Goal: Task Accomplishment & Management: Manage account settings

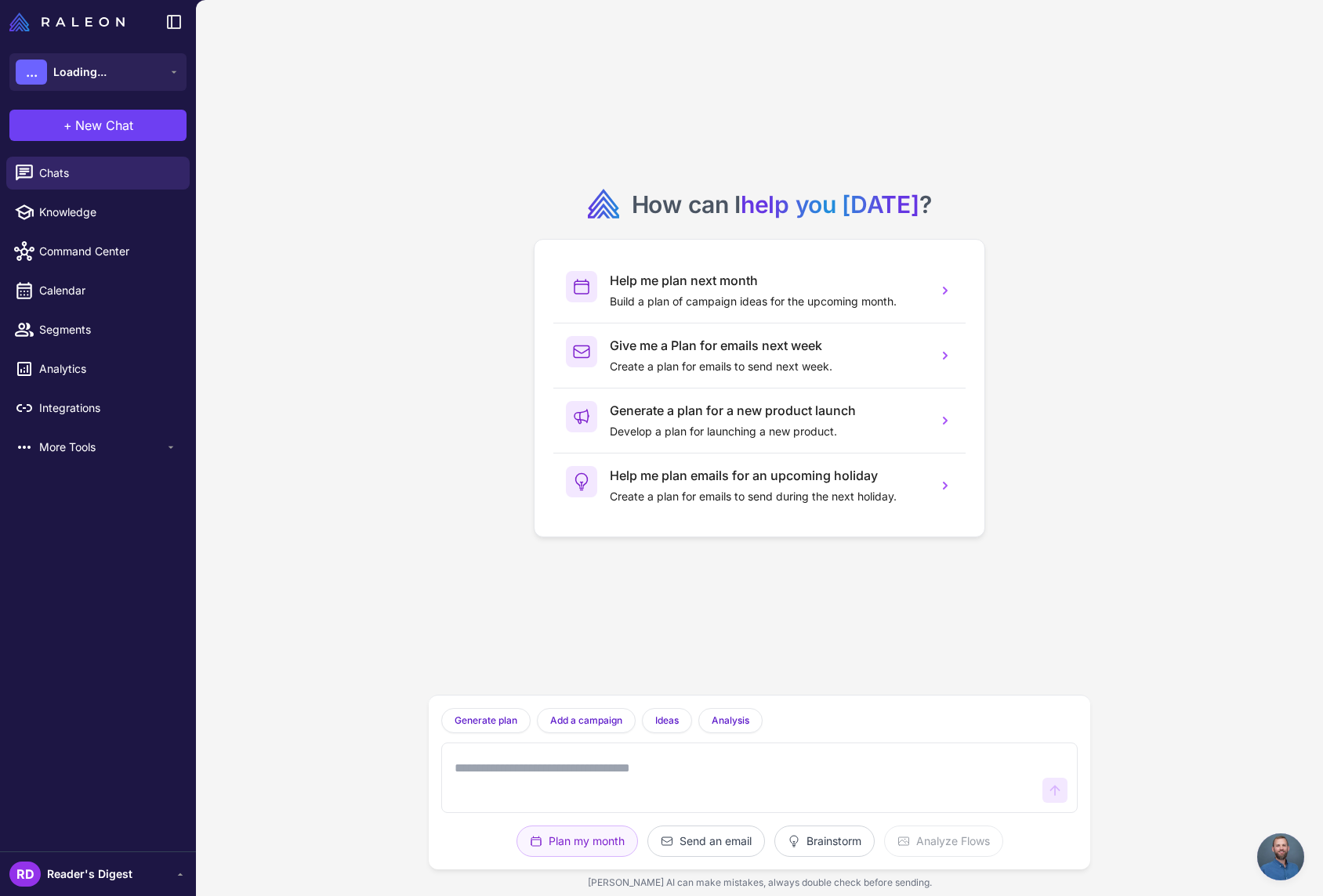
scroll to position [2307, 0]
click at [1243, 840] on div "How can I help you [DATE] ? Help me plan next month Build a plan of campaign id…" at bounding box center [758, 448] width 1127 height 896
click at [1264, 851] on span "Chat öffnen" at bounding box center [1281, 857] width 47 height 47
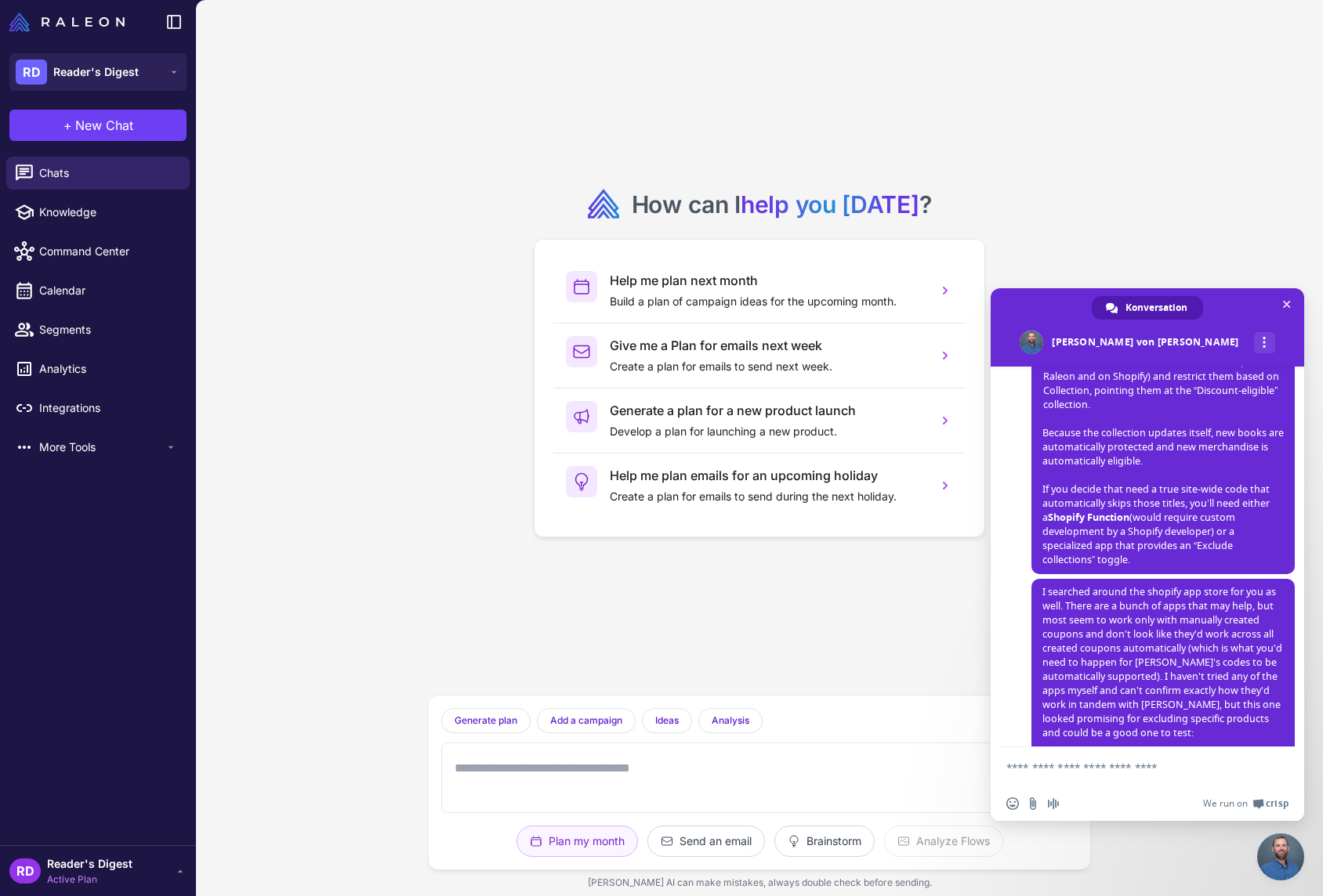
scroll to position [1619, 0]
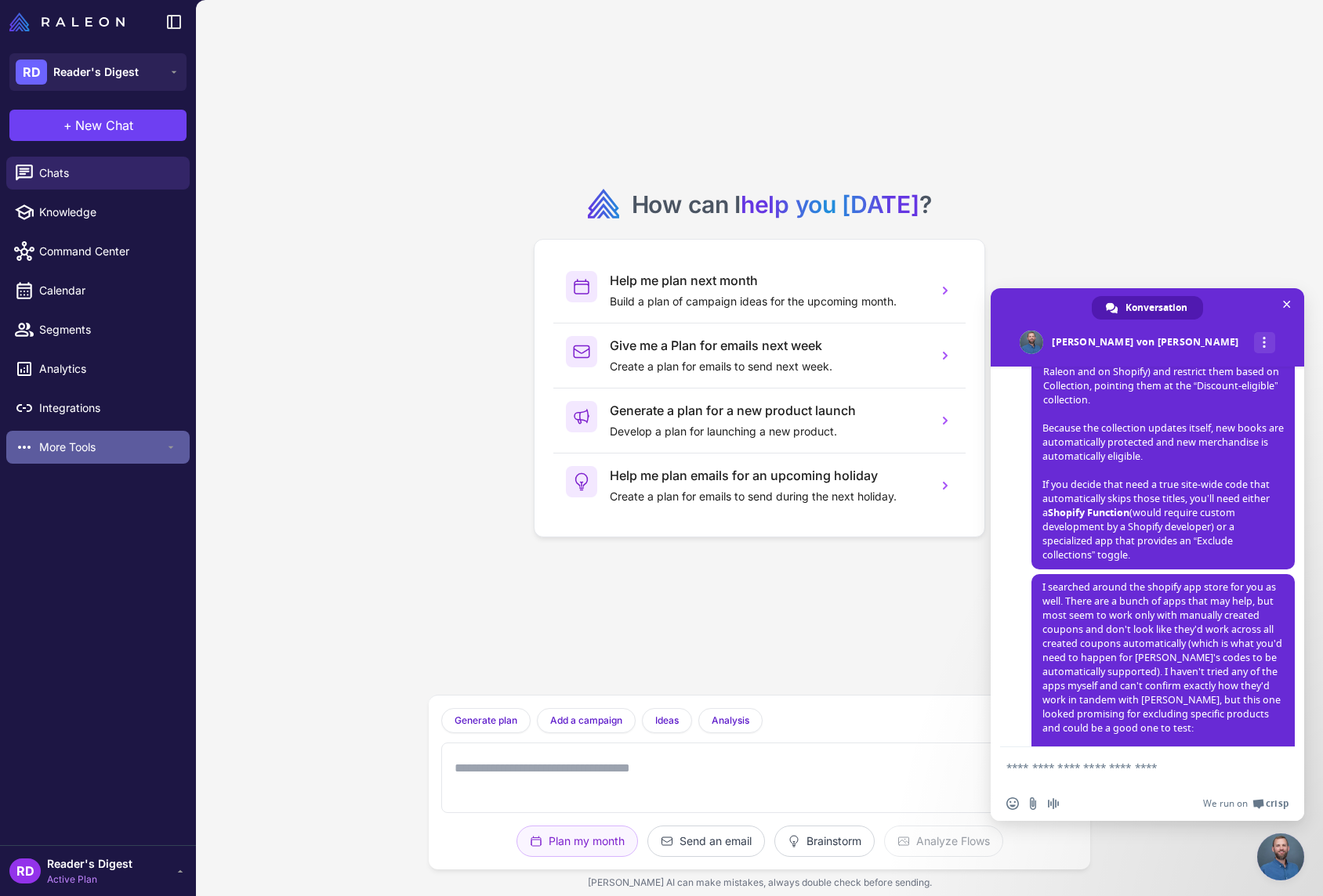
click at [61, 443] on span "More Tools" at bounding box center [102, 447] width 125 height 17
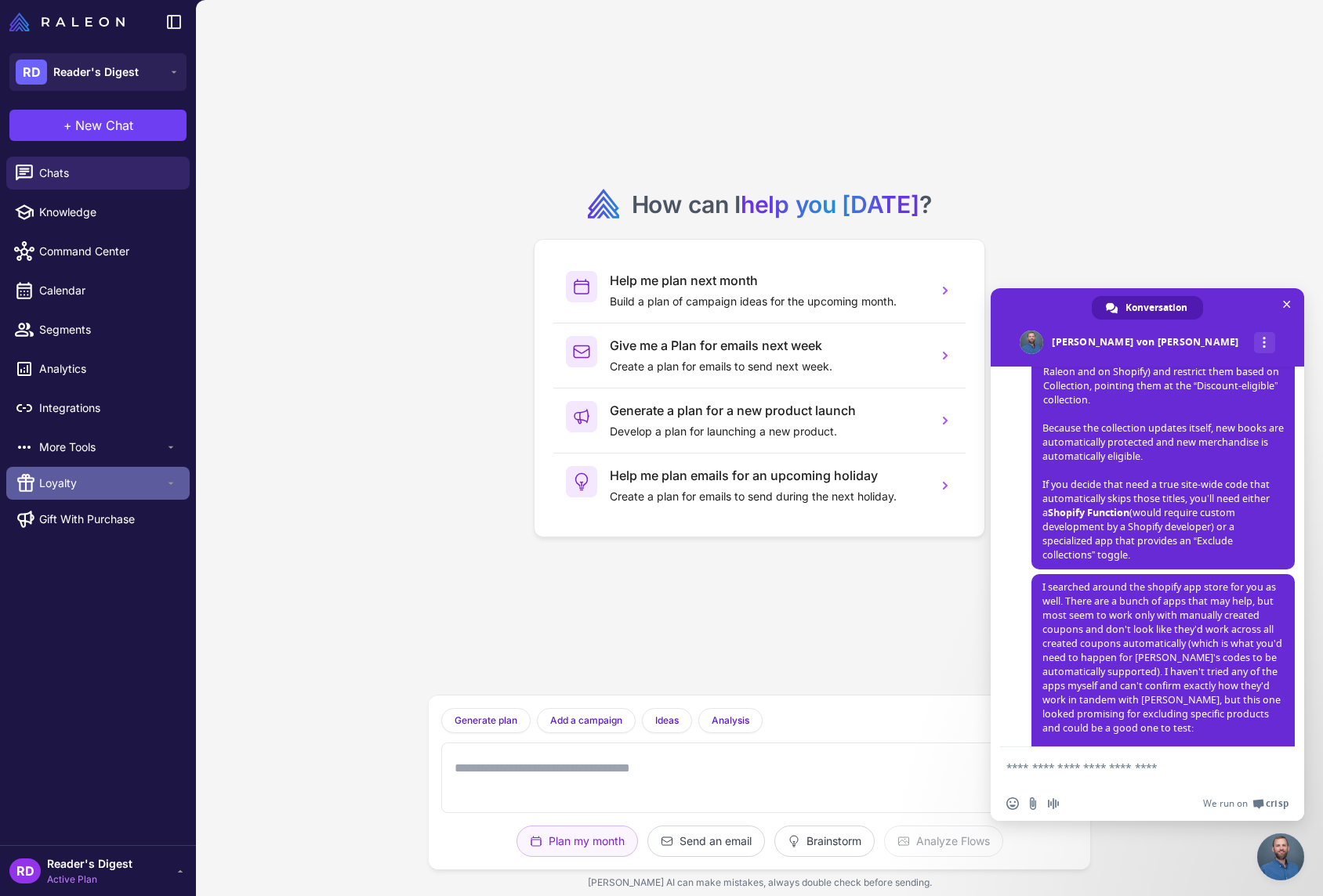
click at [57, 482] on span "Loyalty" at bounding box center [102, 483] width 125 height 17
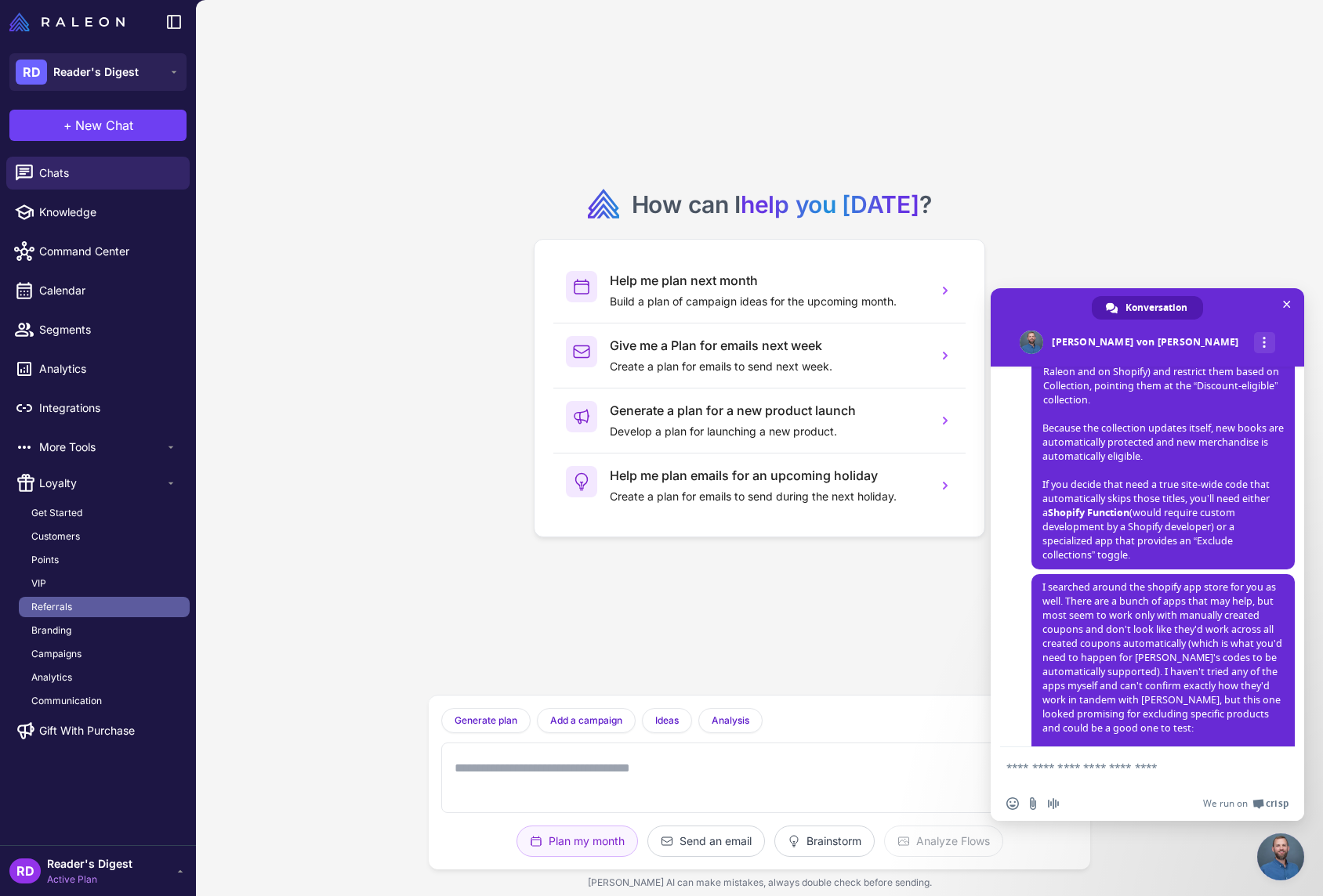
click at [55, 604] on span "Referrals" at bounding box center [51, 607] width 41 height 14
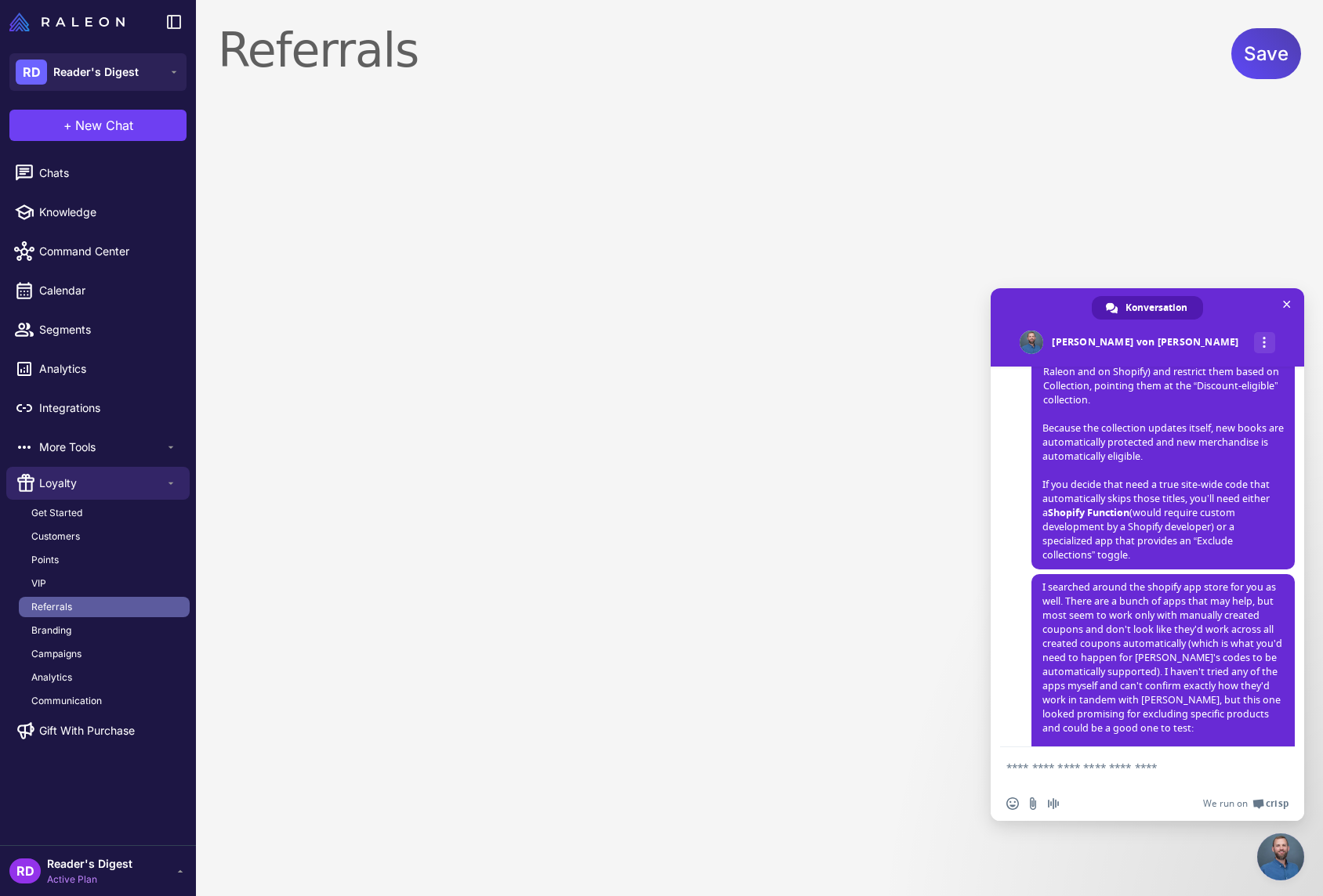
select select "******"
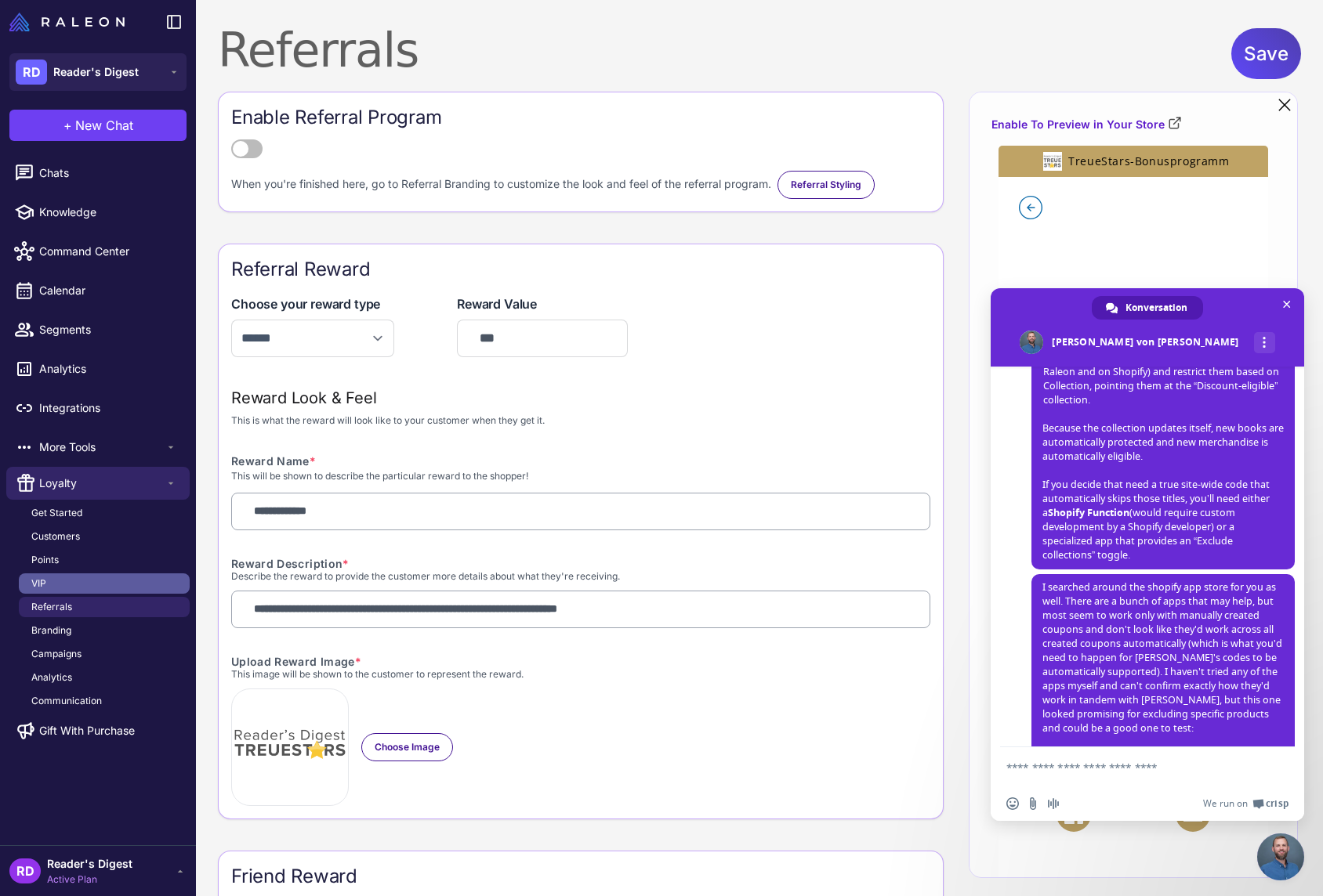
click at [51, 586] on link "VIP" at bounding box center [104, 583] width 171 height 20
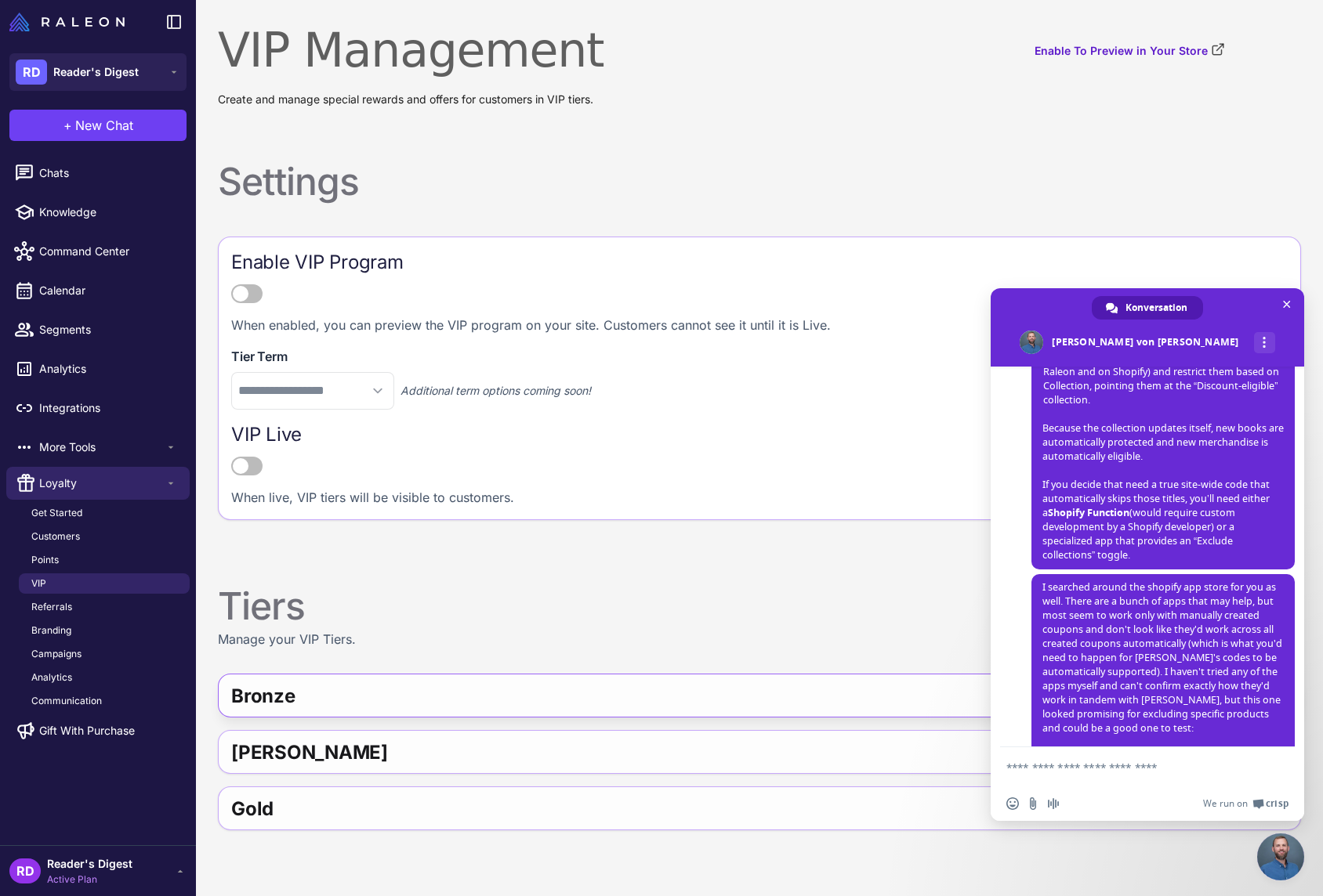
click at [305, 701] on div "Bronze" at bounding box center [469, 696] width 476 height 37
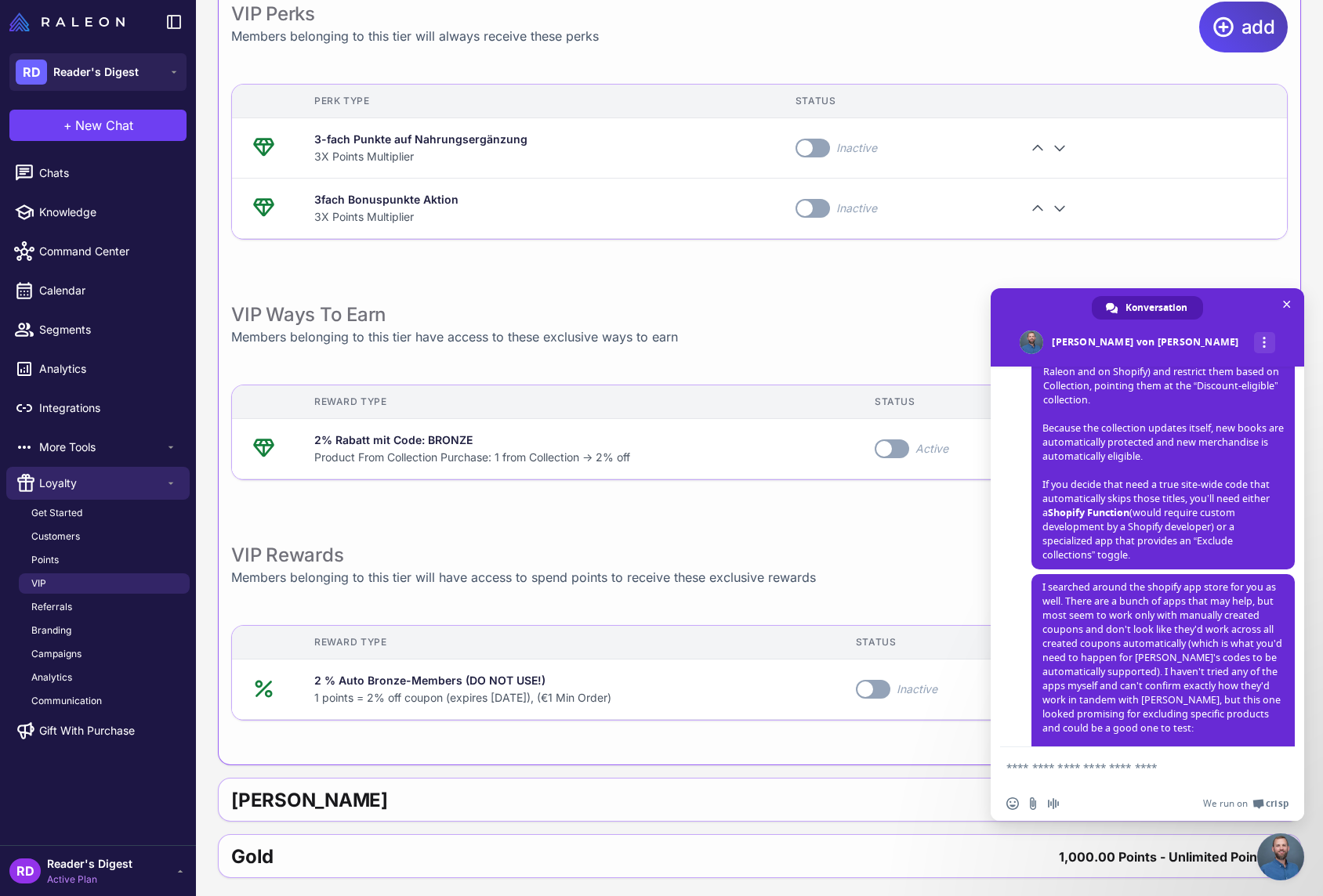
scroll to position [859, 0]
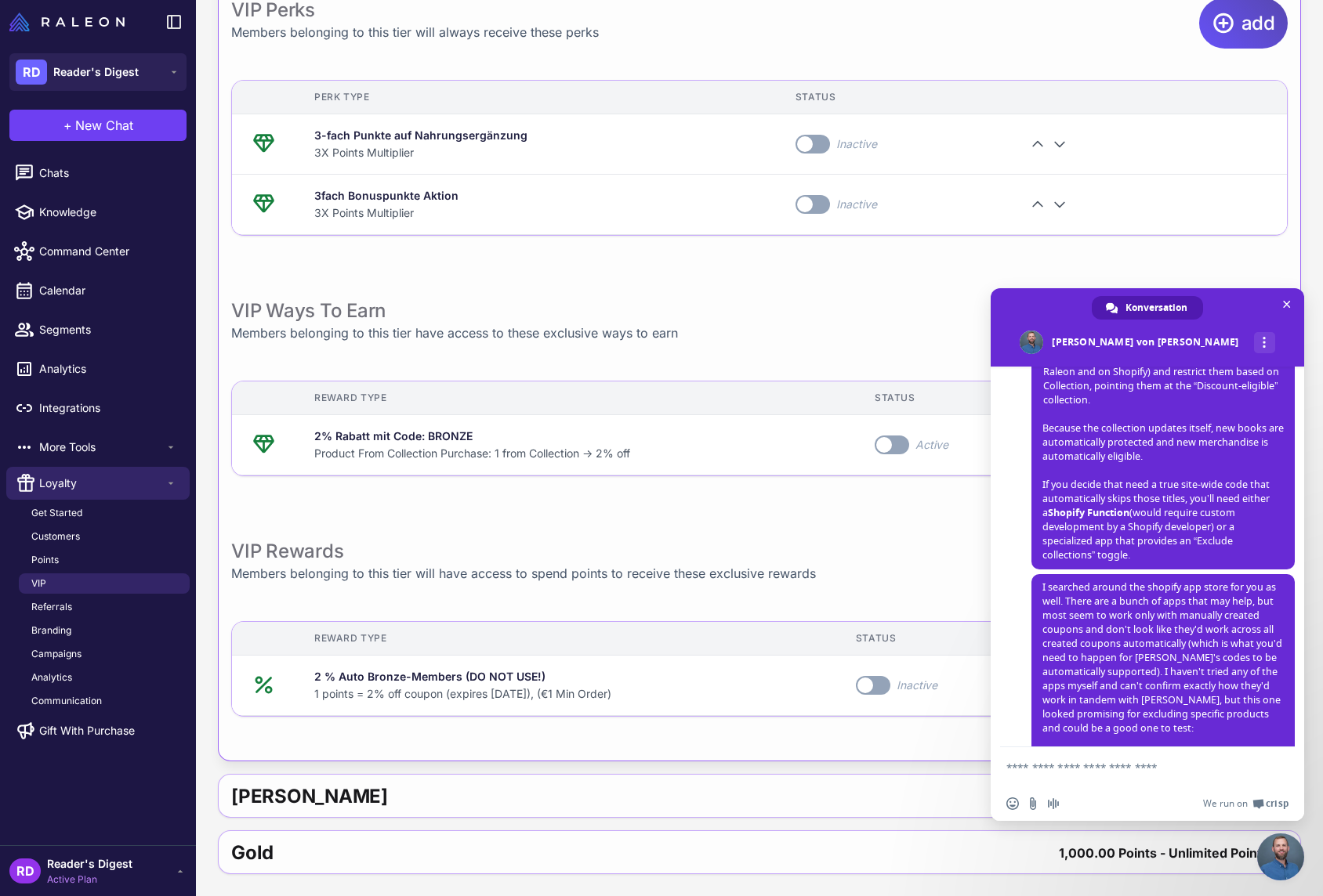
click at [1262, 20] on span "add" at bounding box center [1258, 23] width 33 height 51
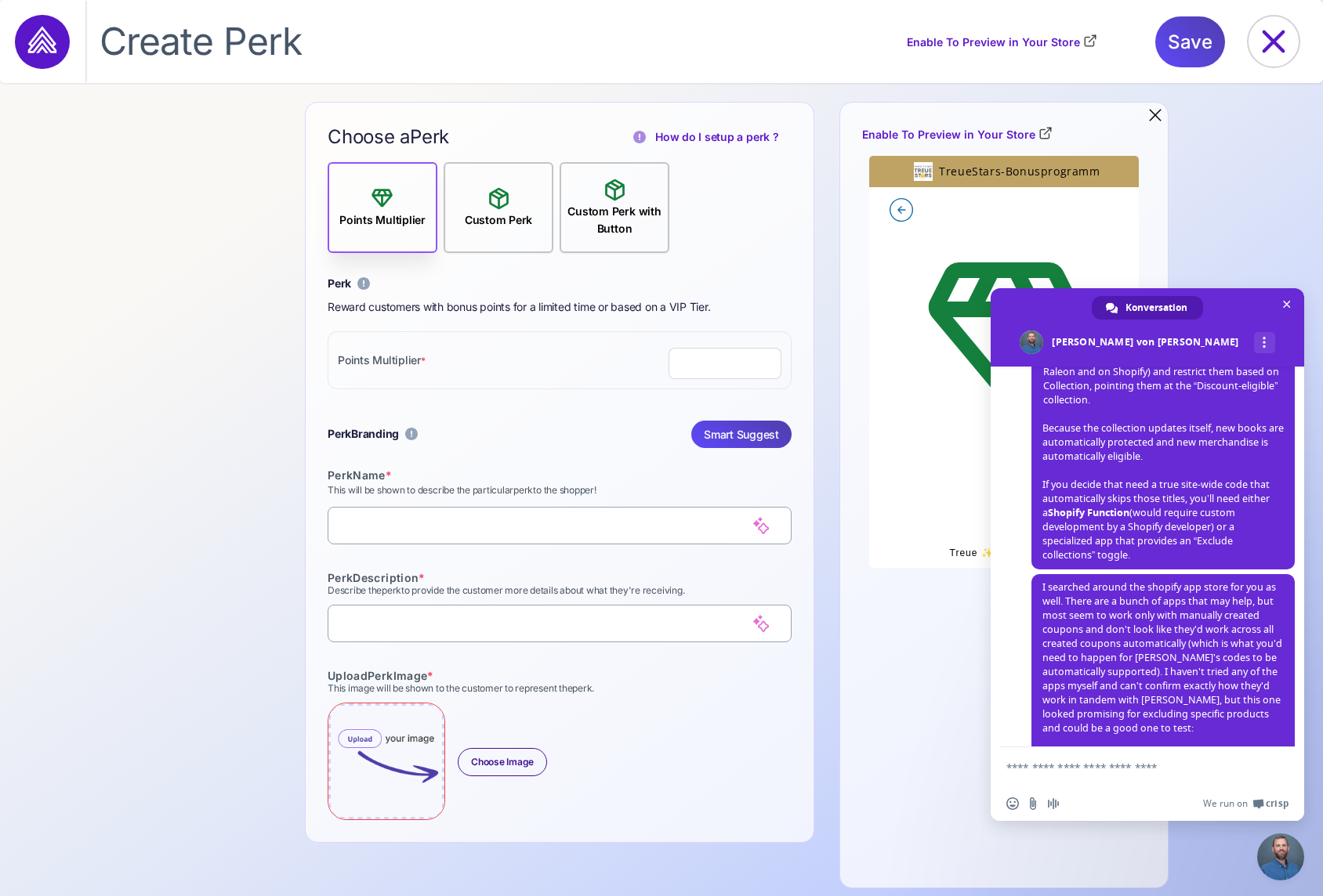
click at [521, 205] on div "Custom Perk" at bounding box center [499, 207] width 80 height 43
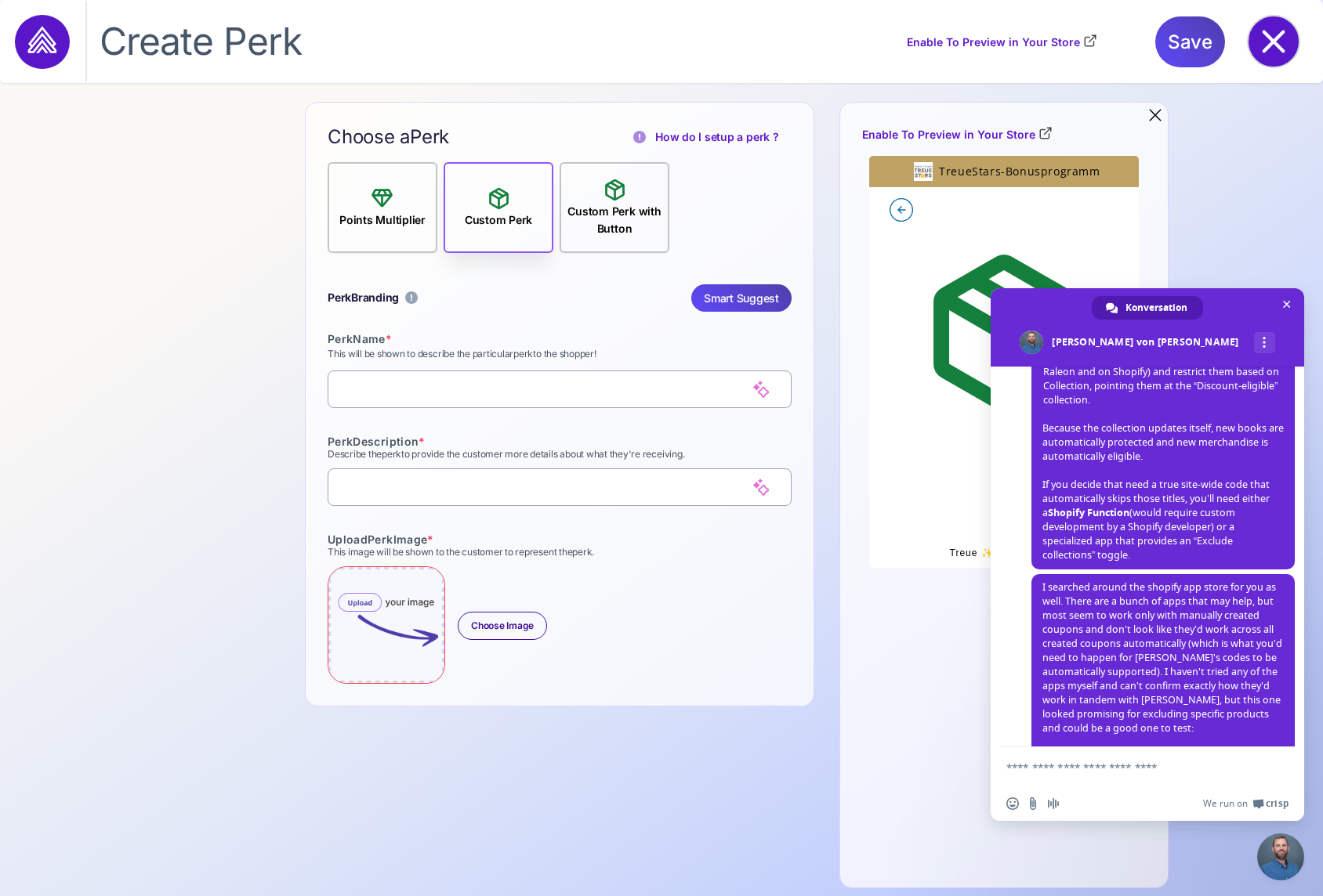
click at [1275, 38] on icon at bounding box center [1274, 42] width 23 height 23
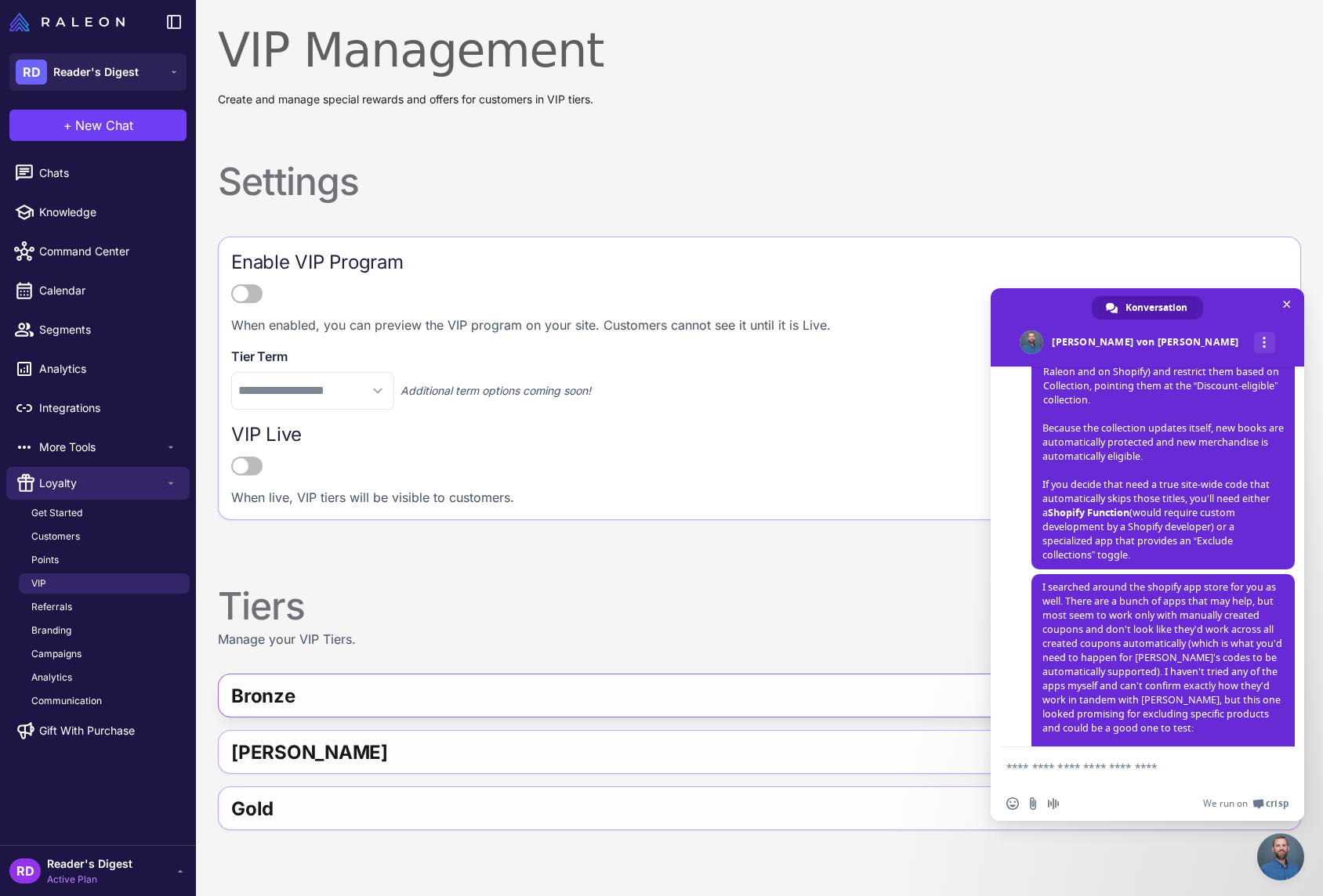
click at [636, 690] on div "Bronze" at bounding box center [469, 696] width 476 height 37
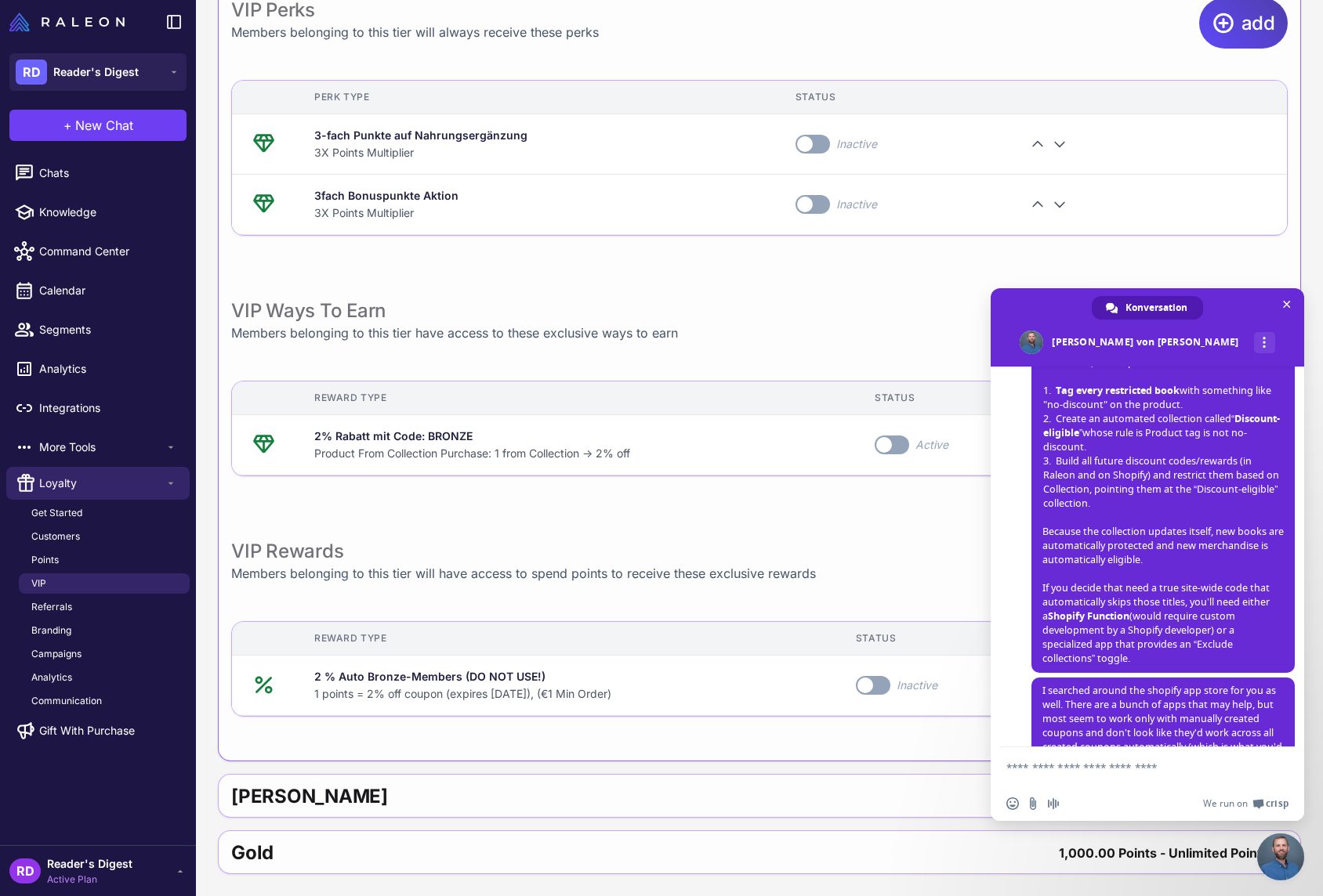
scroll to position [1509, 0]
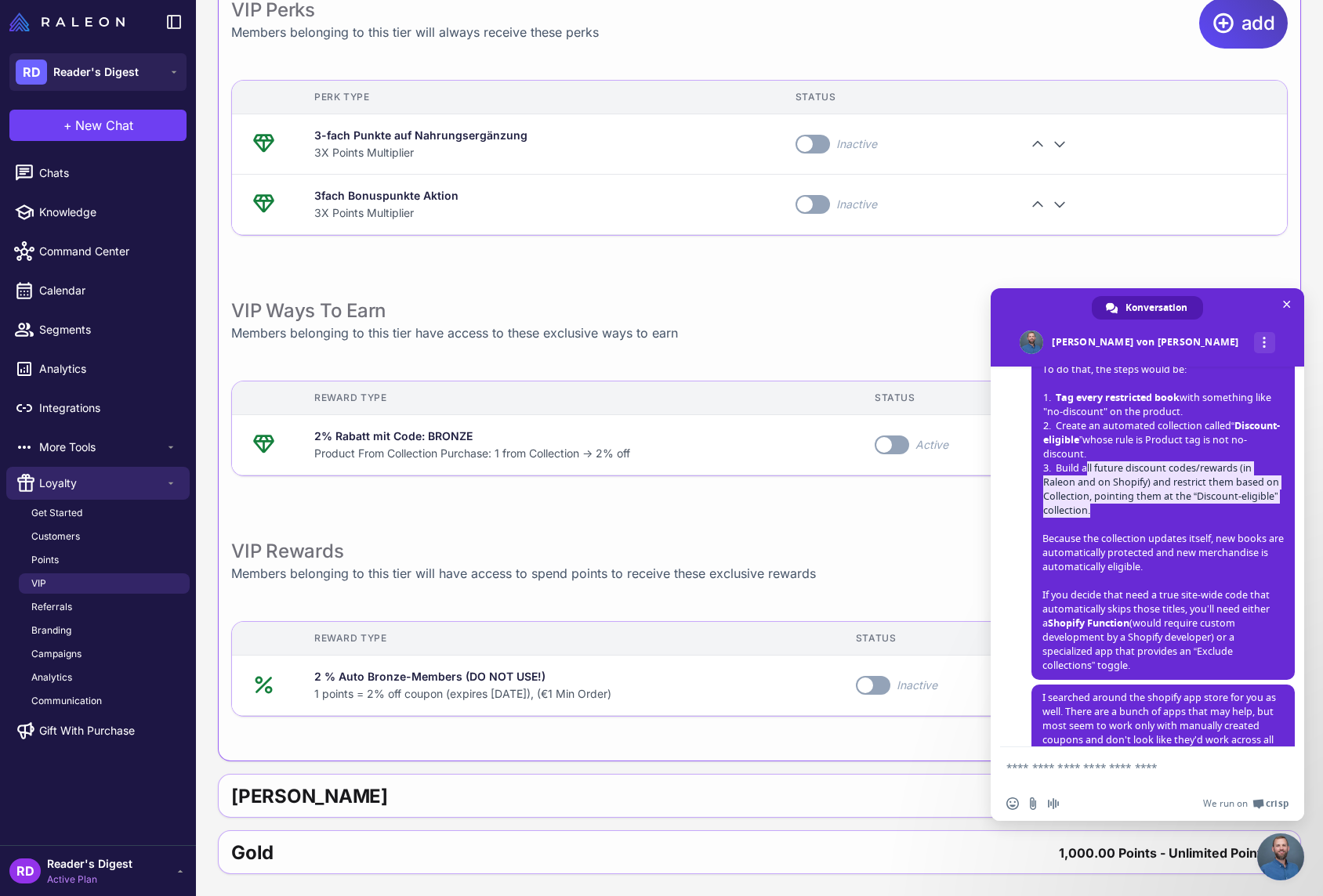
drag, startPoint x: 1086, startPoint y: 489, endPoint x: 1192, endPoint y: 527, distance: 112.6
click at [1192, 518] on span "Build all future discount codes/rewards (in Raleon and on Shopify) and restrict…" at bounding box center [1163, 490] width 240 height 56
click at [561, 512] on div "VIP Perks Members belonging to this tier will always receive these perks add Pe…" at bounding box center [759, 357] width 1057 height 719
click at [1286, 303] on span "Chat schließen" at bounding box center [1287, 304] width 8 height 11
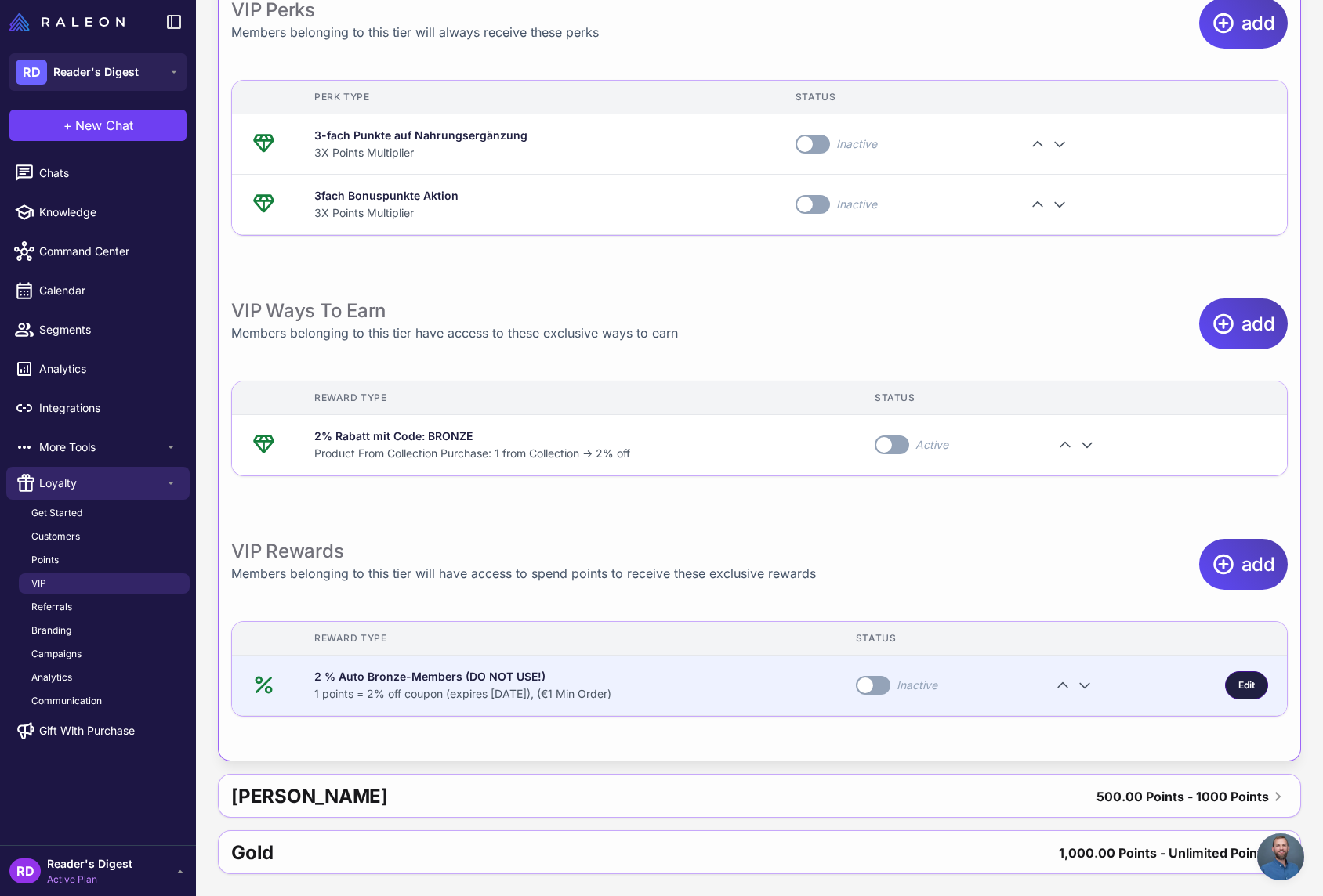
click at [1244, 685] on span "Edit" at bounding box center [1246, 685] width 16 height 14
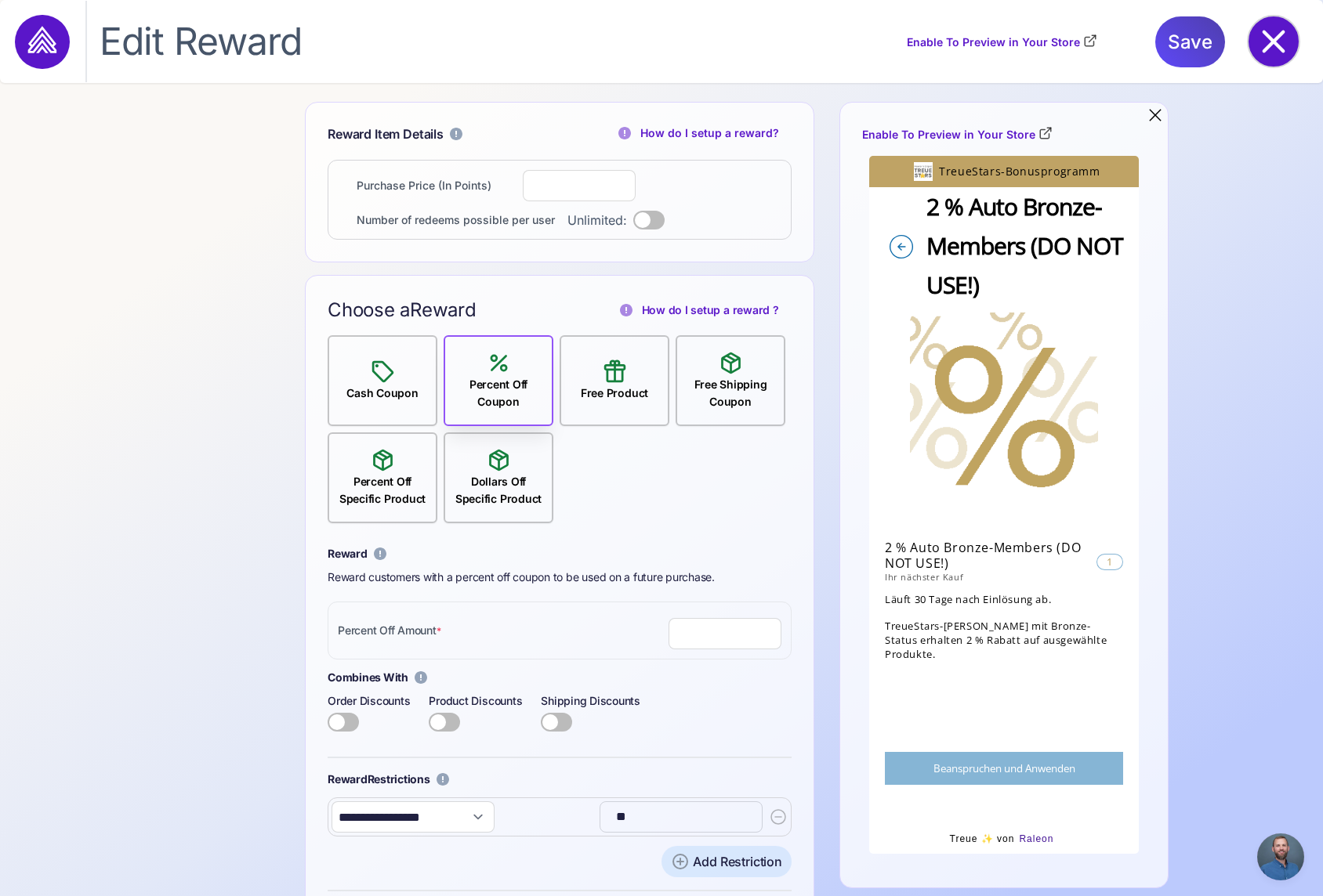
click at [1272, 38] on icon at bounding box center [1274, 42] width 23 height 23
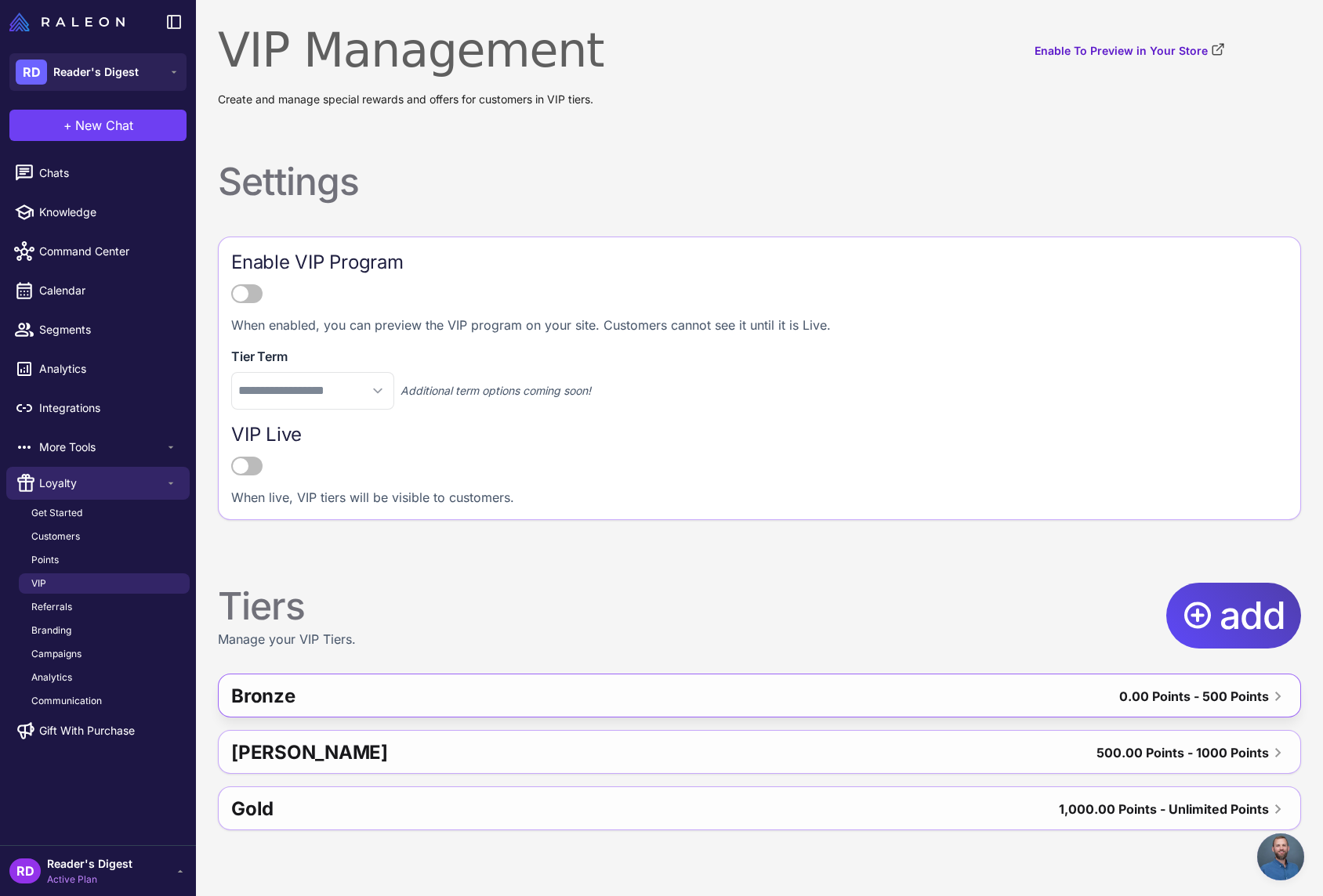
click at [320, 687] on div "Bronze" at bounding box center [469, 696] width 476 height 37
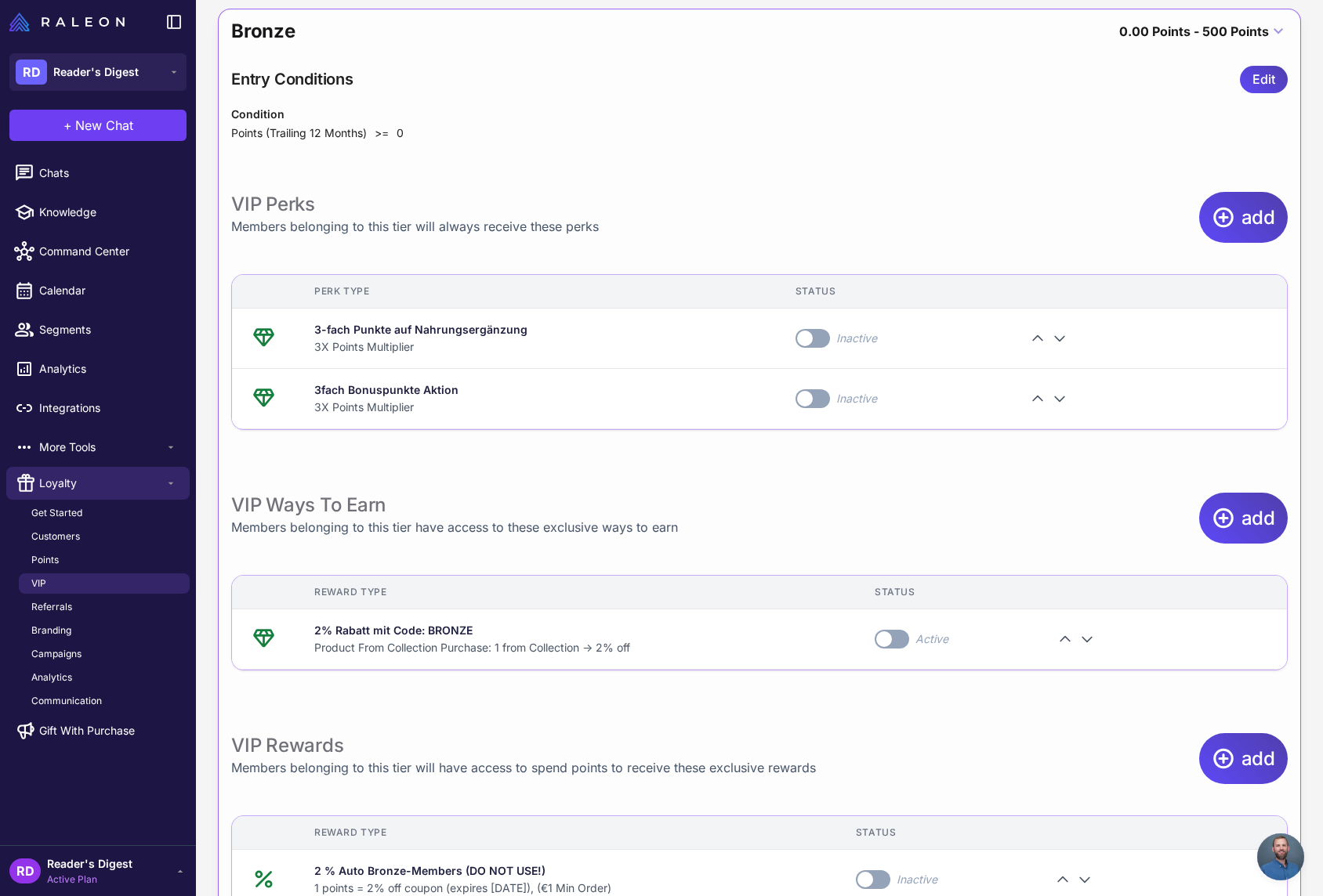
scroll to position [674, 0]
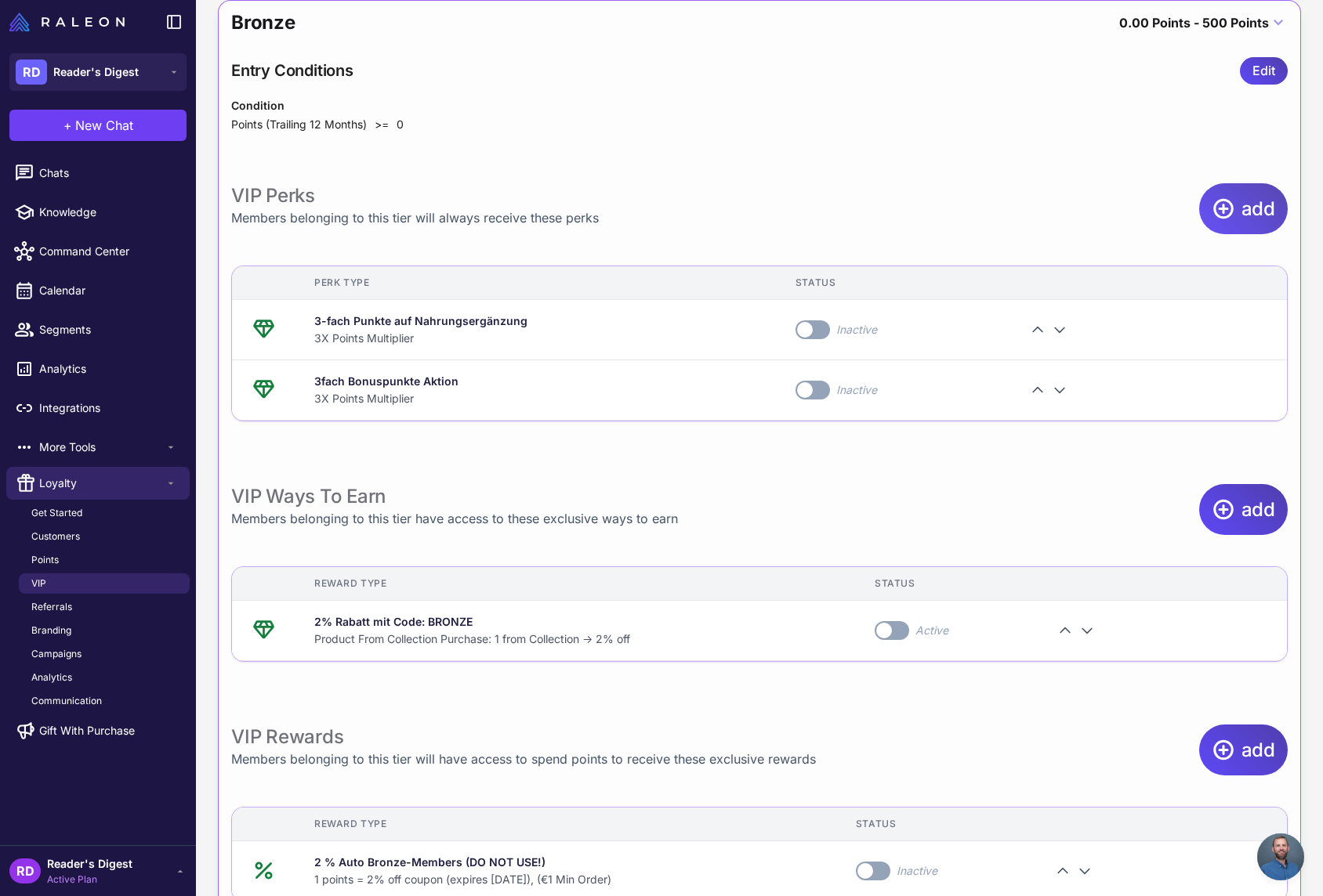
click at [1253, 202] on span "add" at bounding box center [1258, 209] width 33 height 51
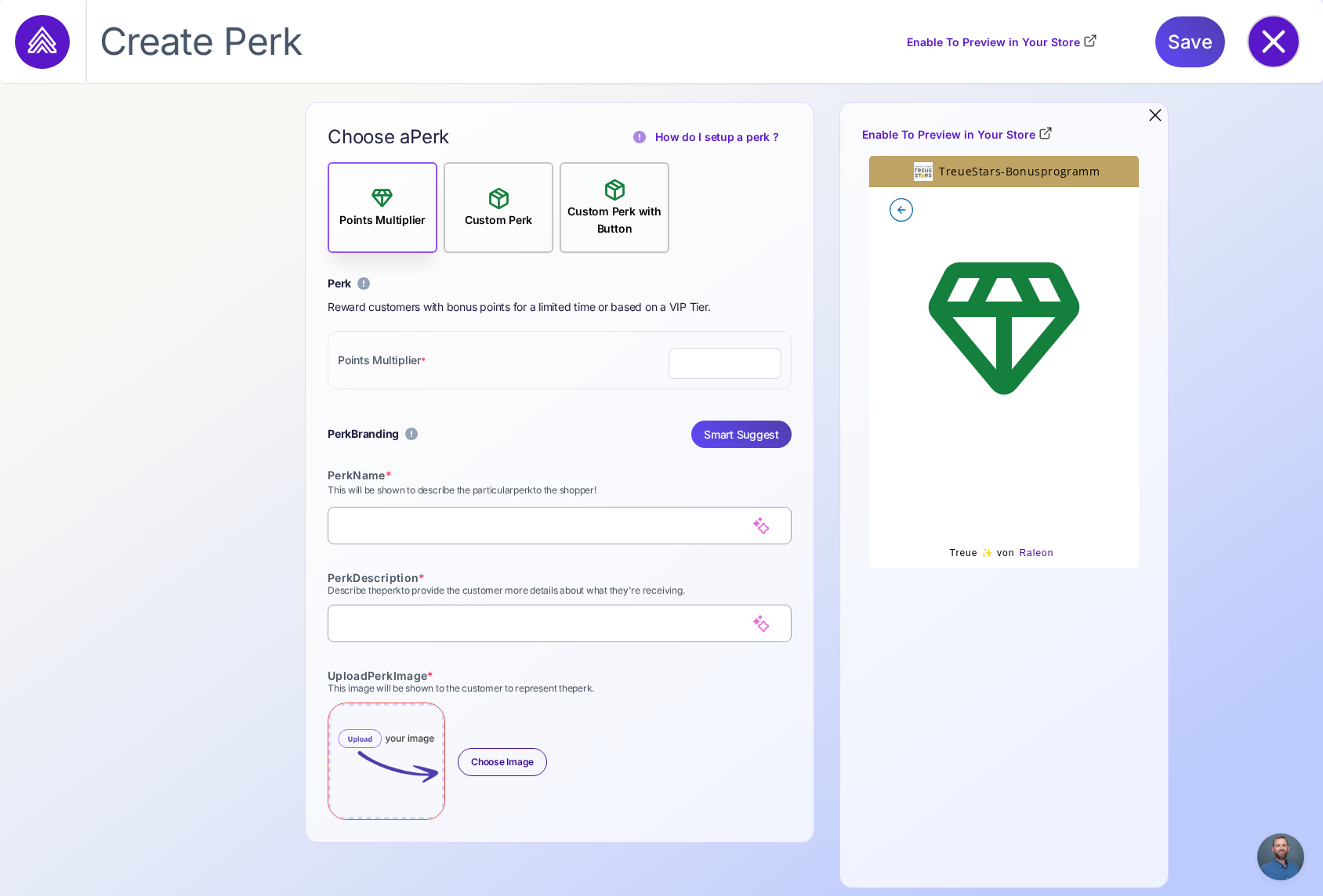
click at [1259, 35] on icon at bounding box center [1273, 42] width 51 height 51
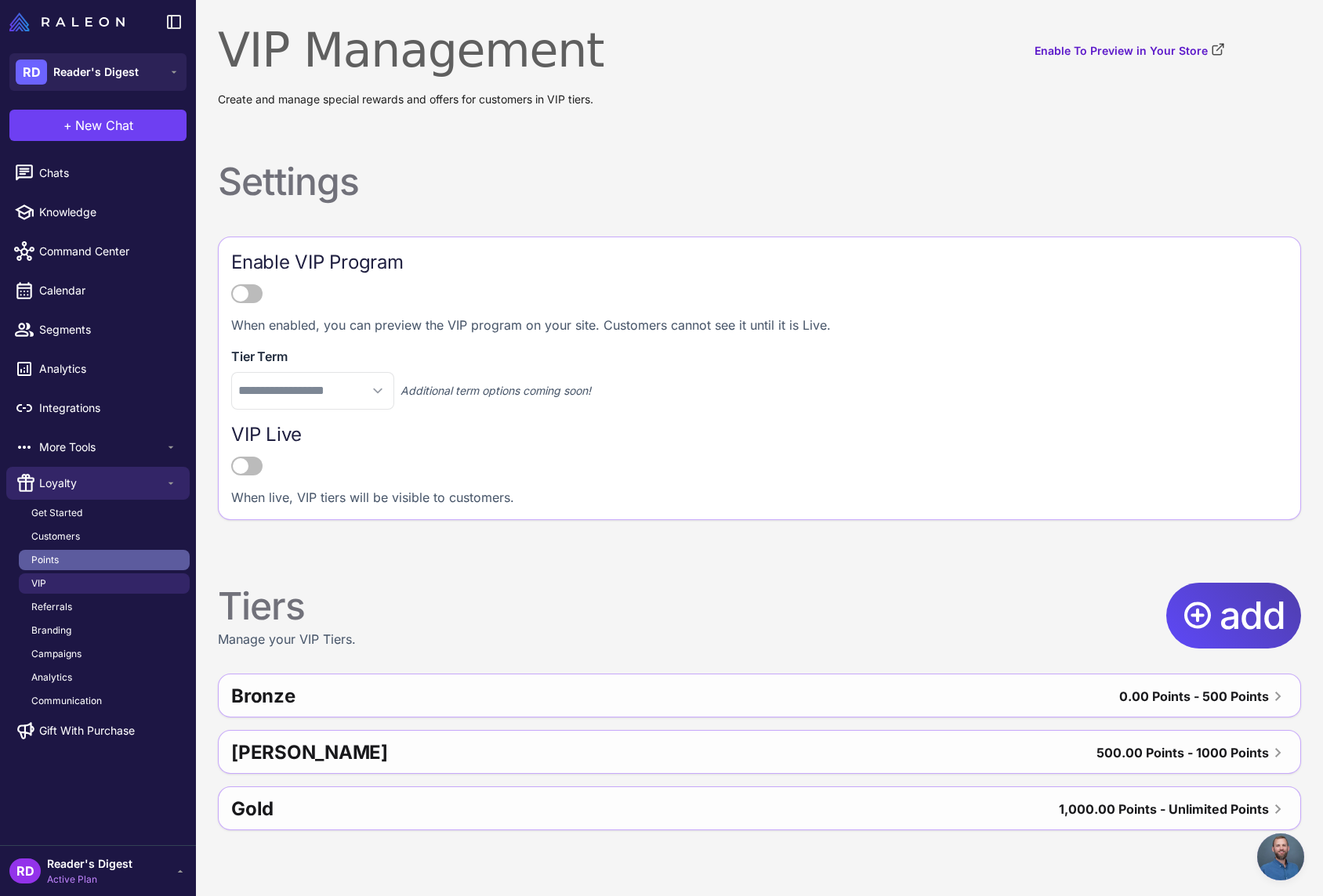
click at [75, 561] on link "Points" at bounding box center [104, 560] width 171 height 20
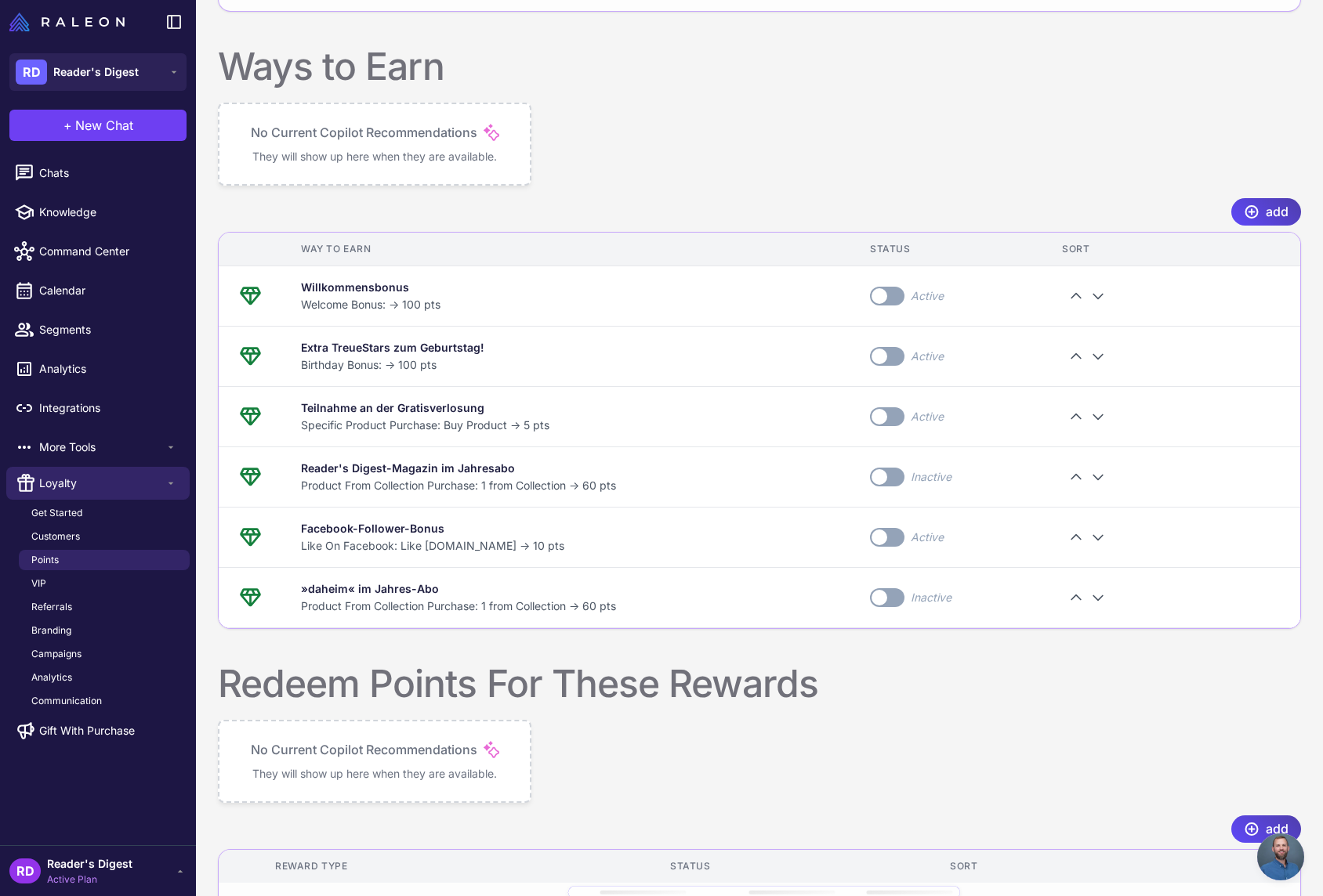
scroll to position [360, 0]
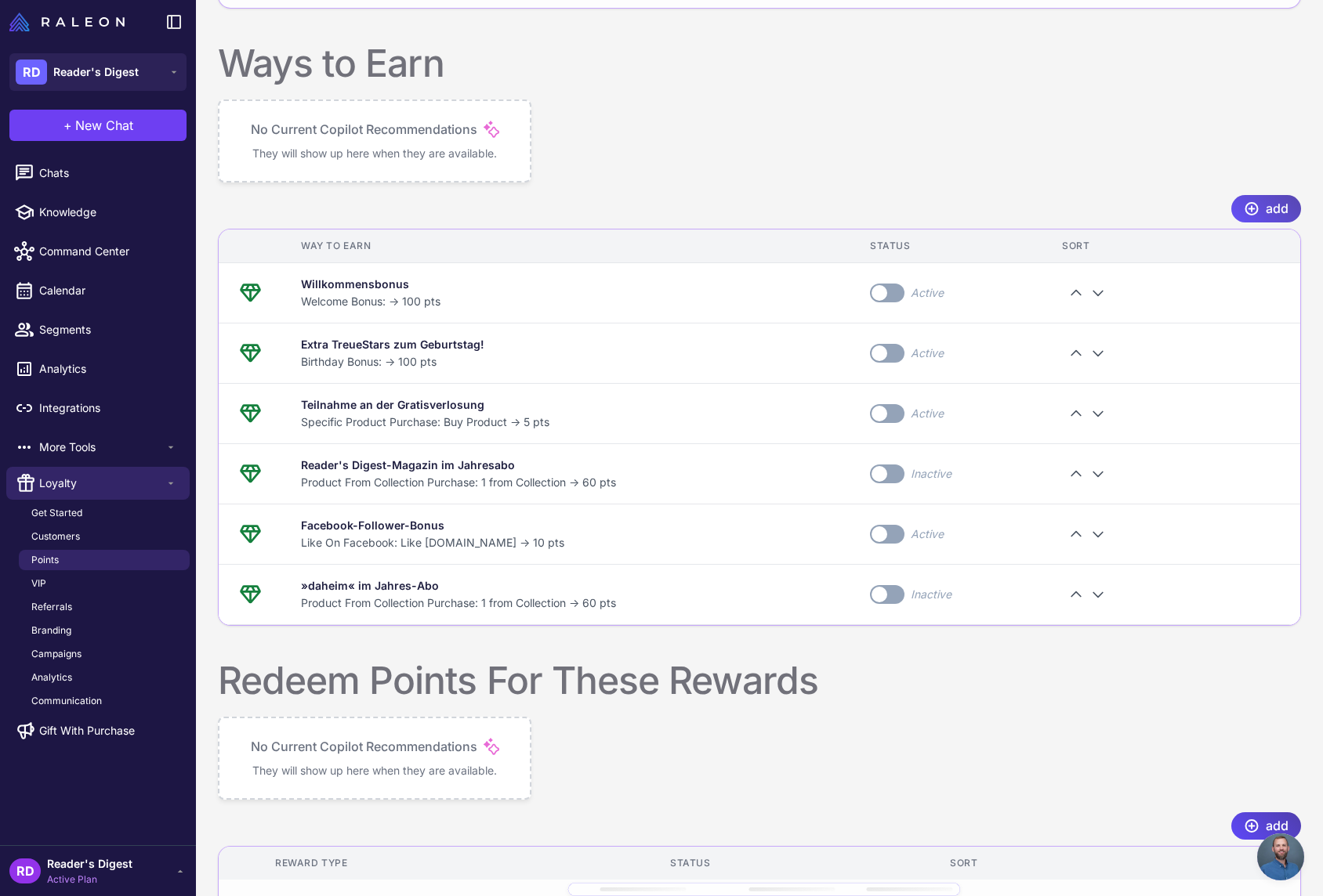
click at [1274, 209] on span "add" at bounding box center [1277, 209] width 23 height 28
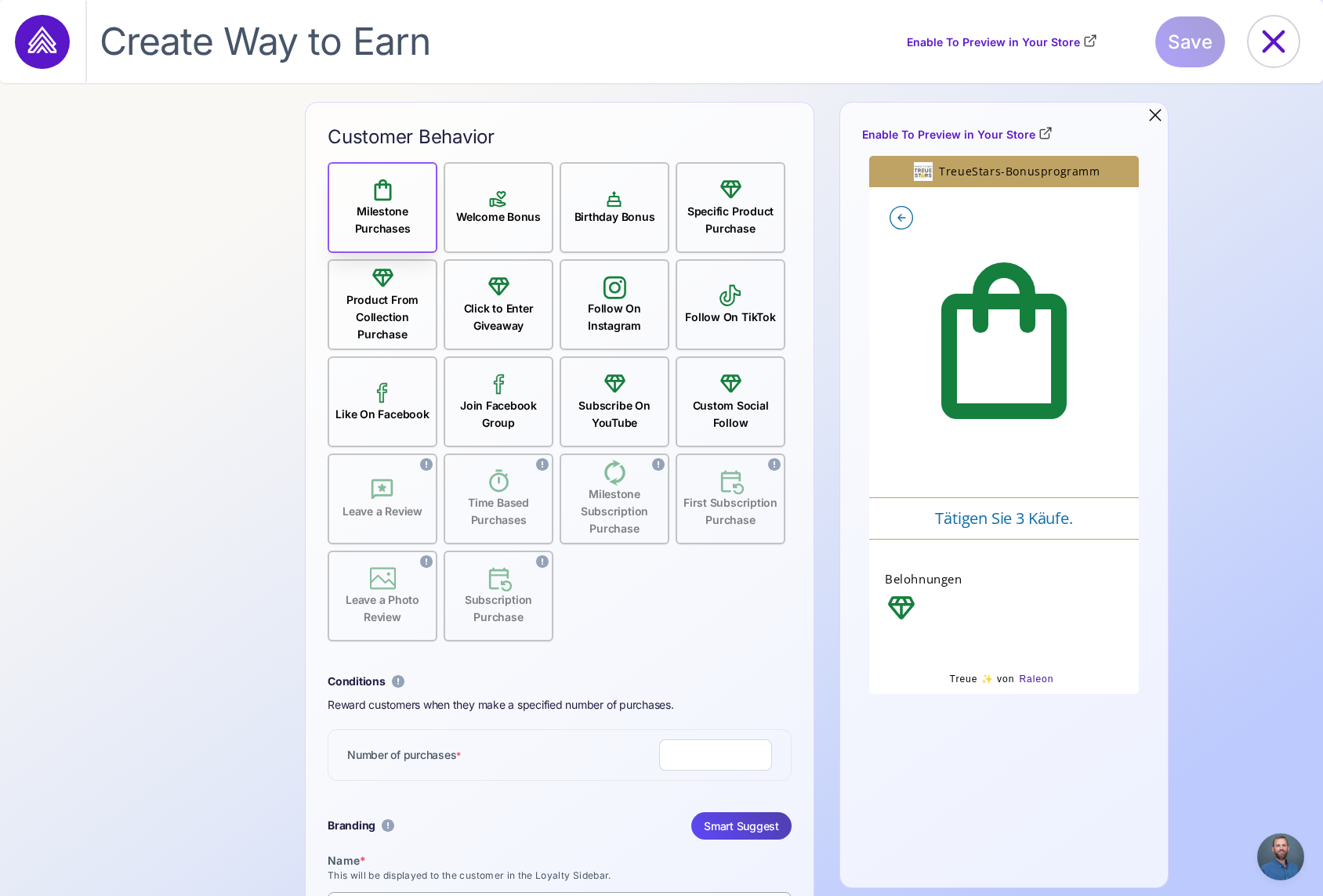
click at [377, 309] on div "Product From Collection Purchase" at bounding box center [382, 317] width 107 height 51
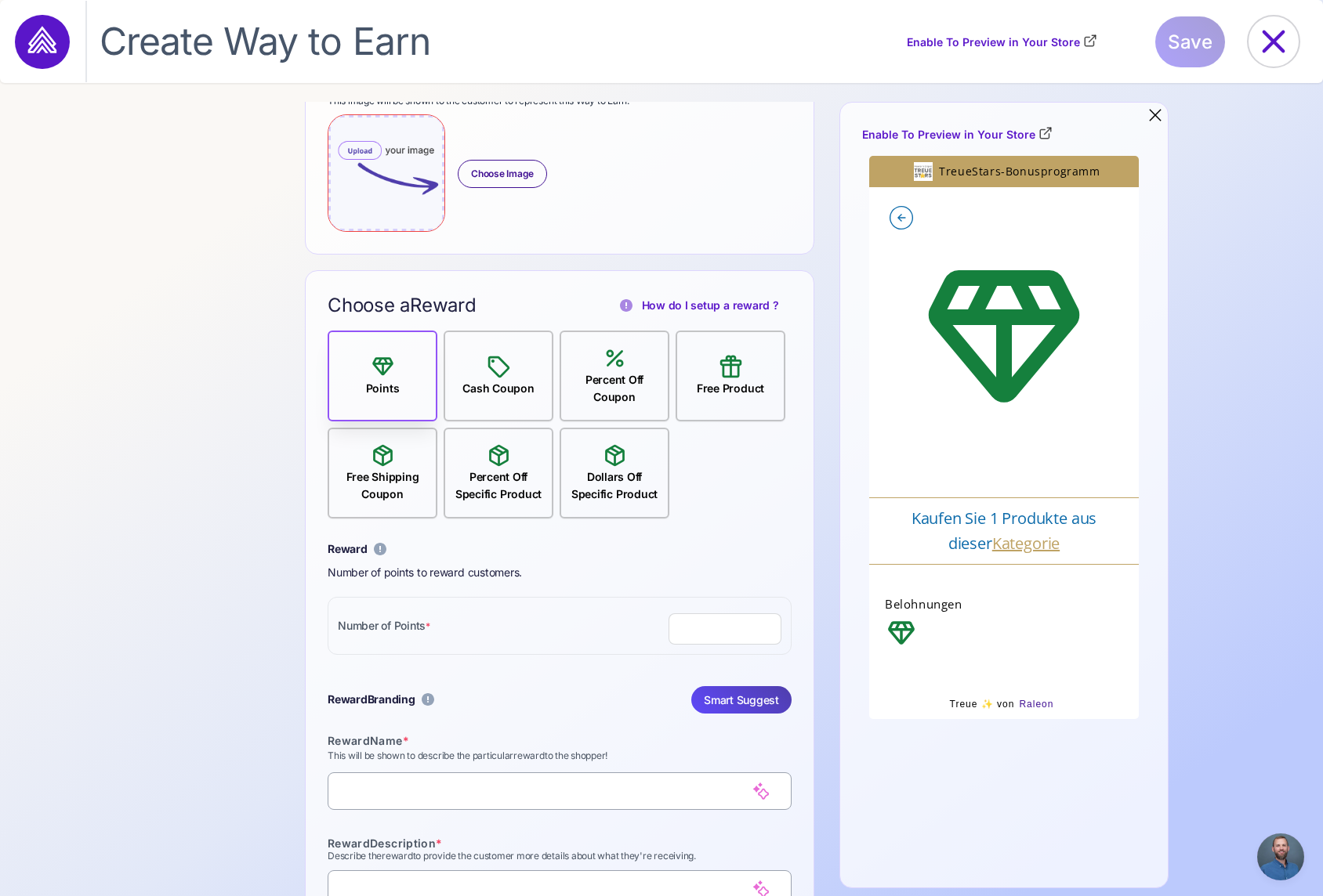
scroll to position [1056, 0]
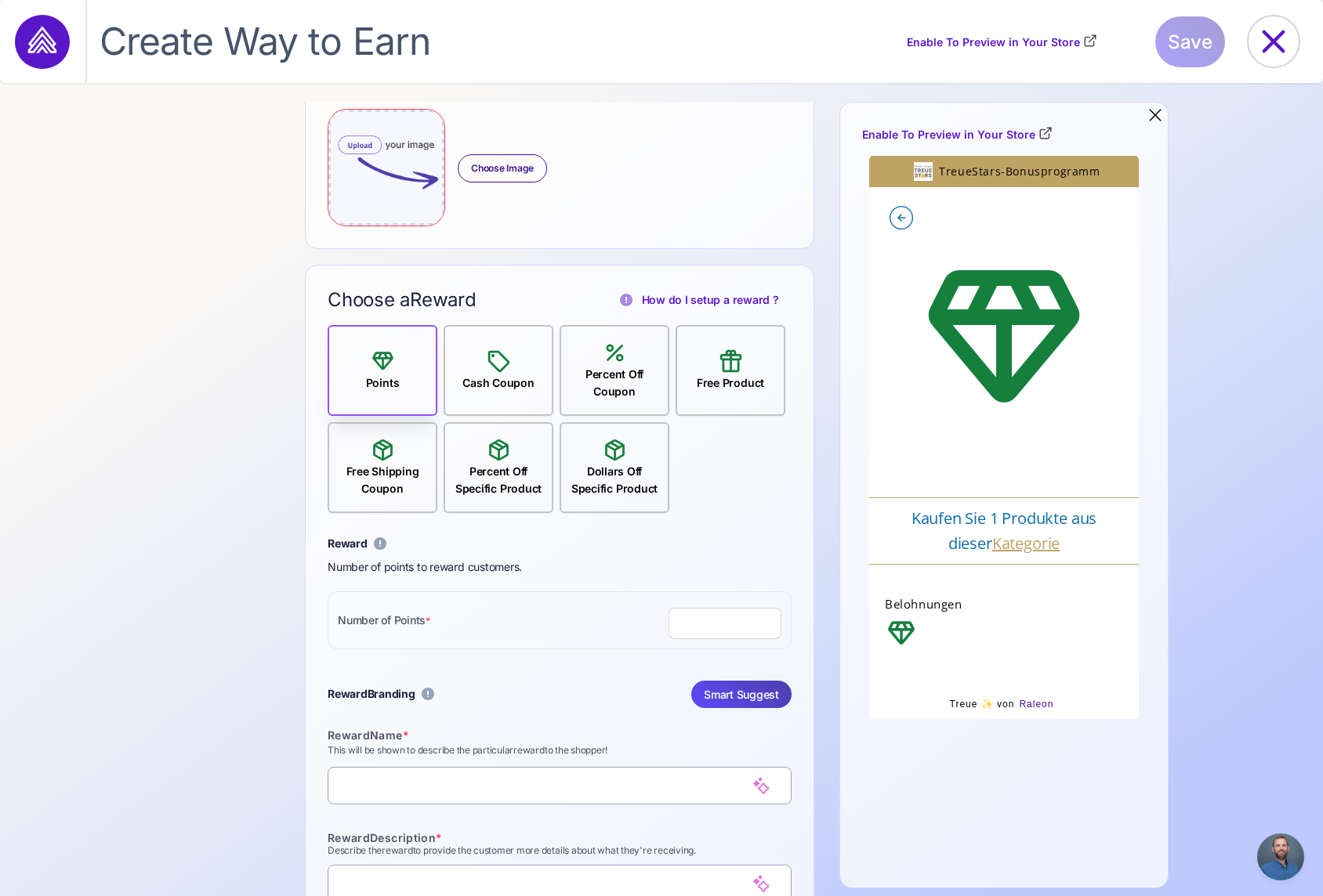
click at [621, 361] on icon at bounding box center [615, 353] width 26 height 26
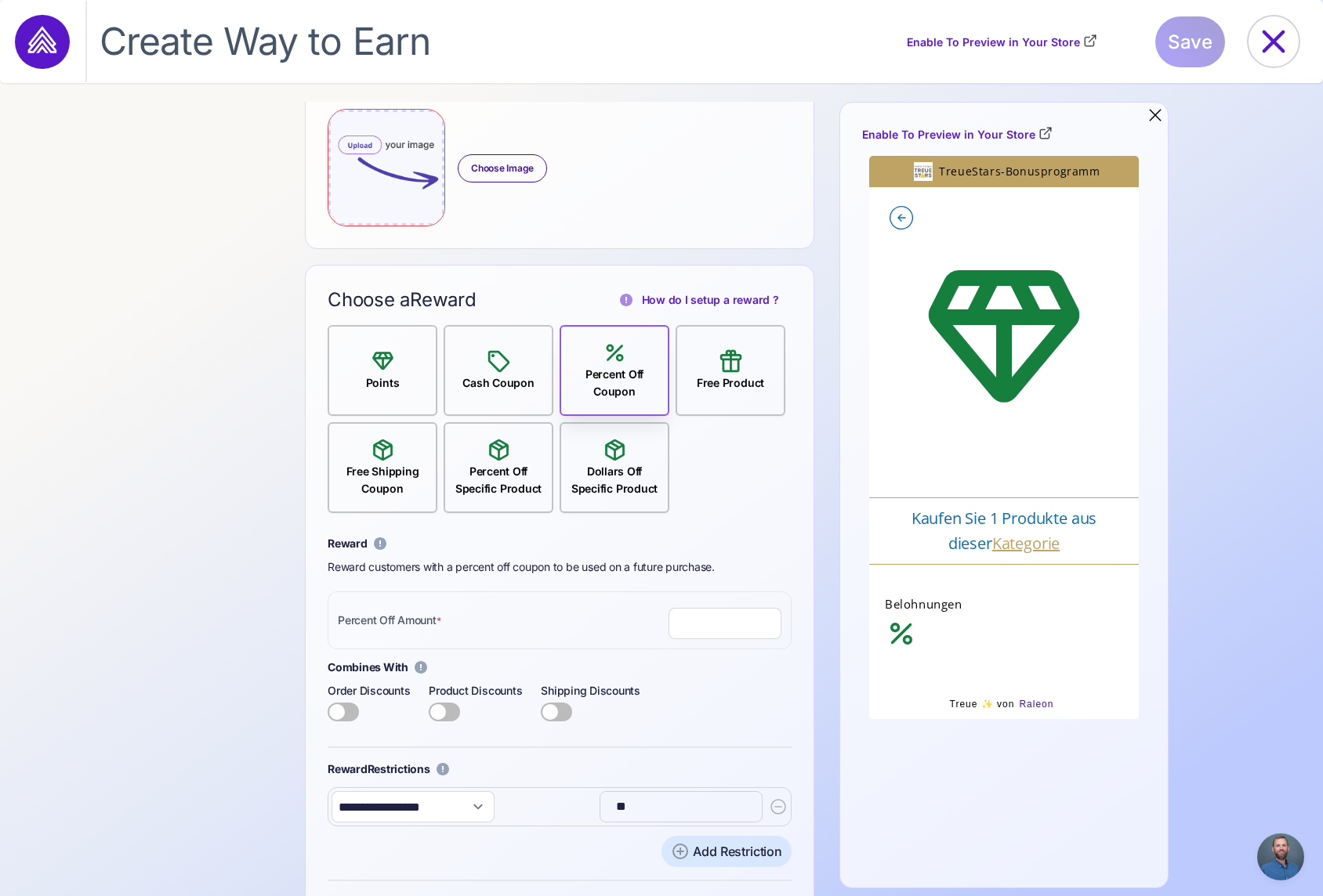
click at [714, 630] on input "number" at bounding box center [725, 623] width 113 height 31
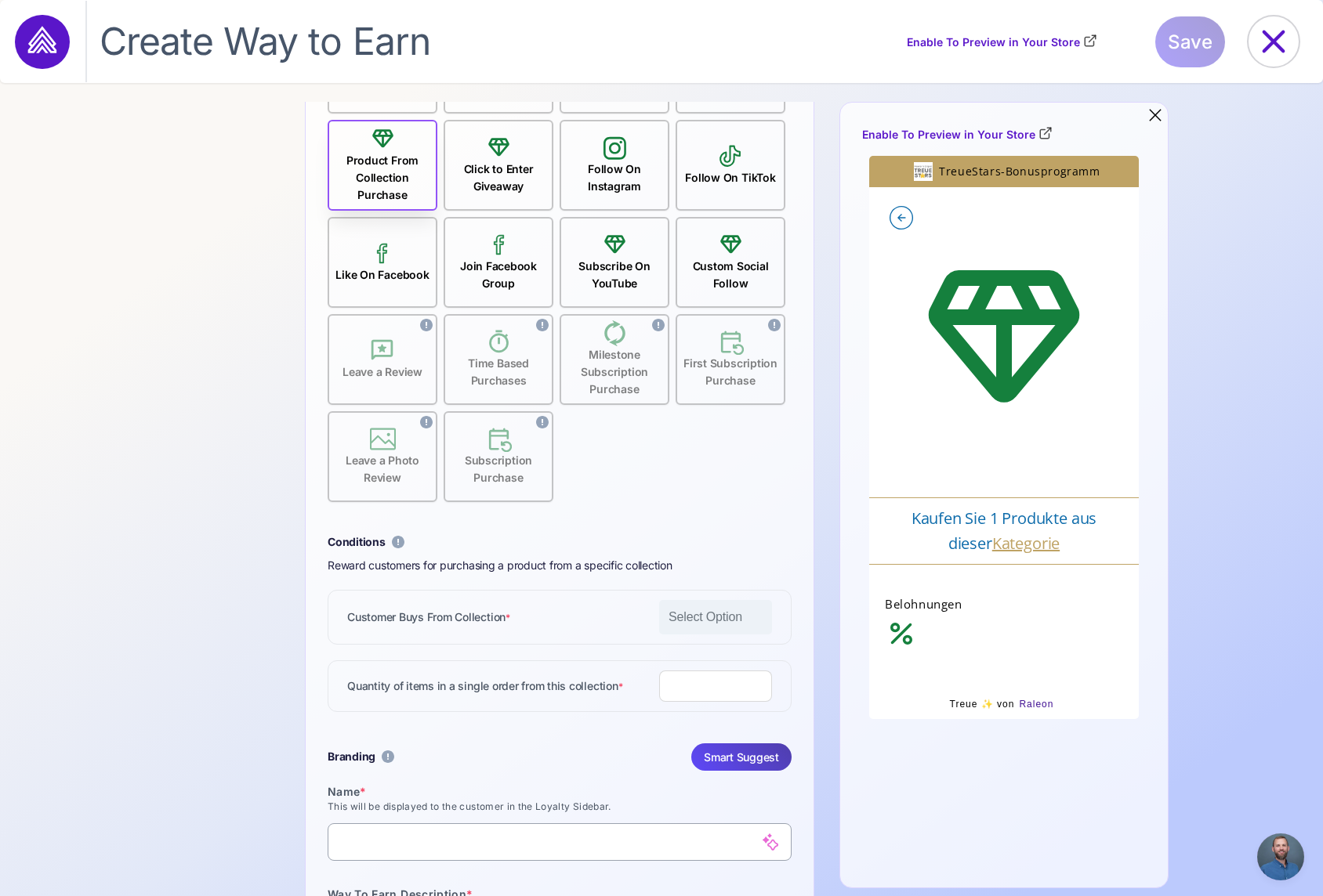
scroll to position [0, 0]
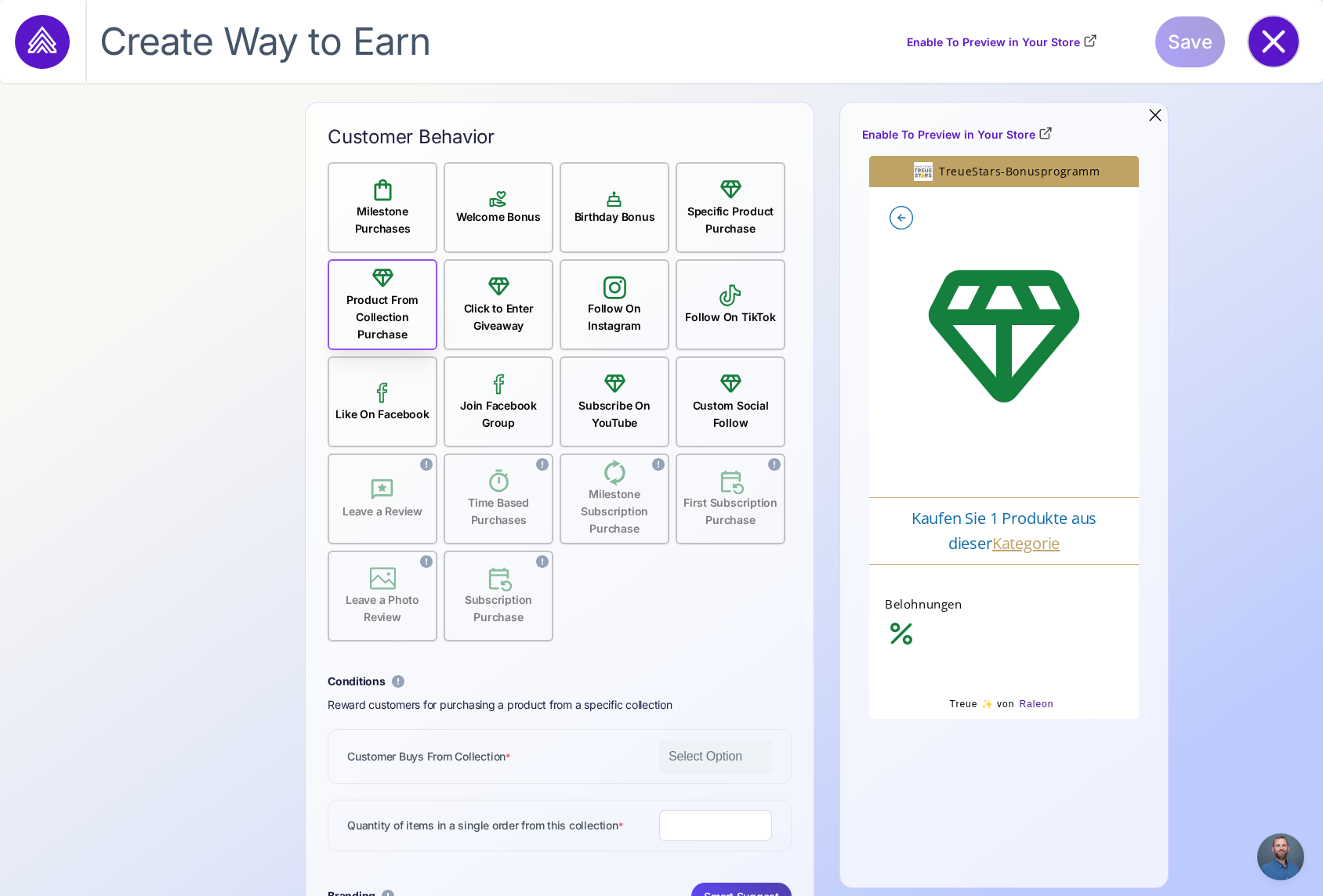
type input "*"
click at [1272, 38] on icon at bounding box center [1273, 42] width 51 height 51
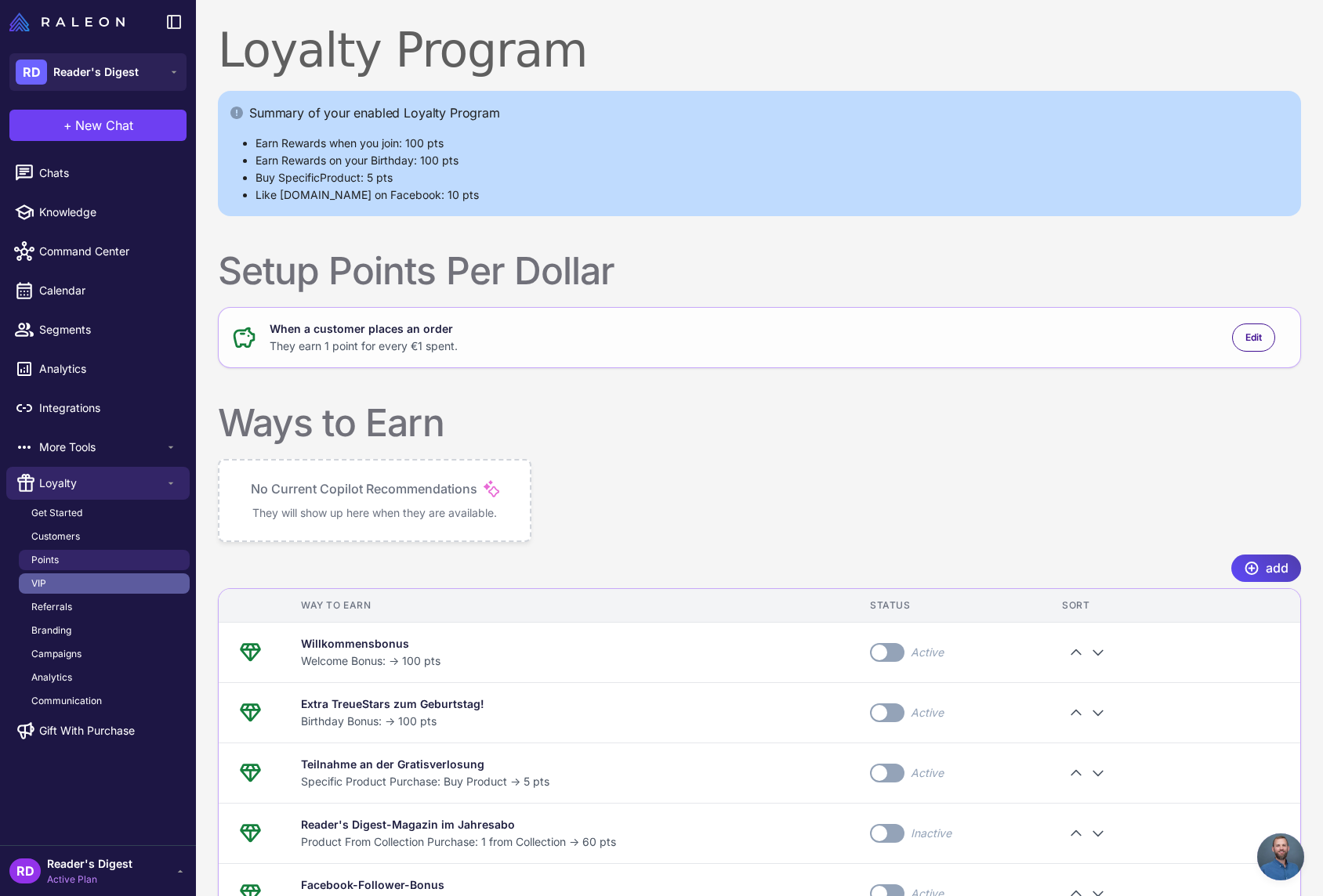
click at [55, 587] on link "VIP" at bounding box center [104, 583] width 171 height 20
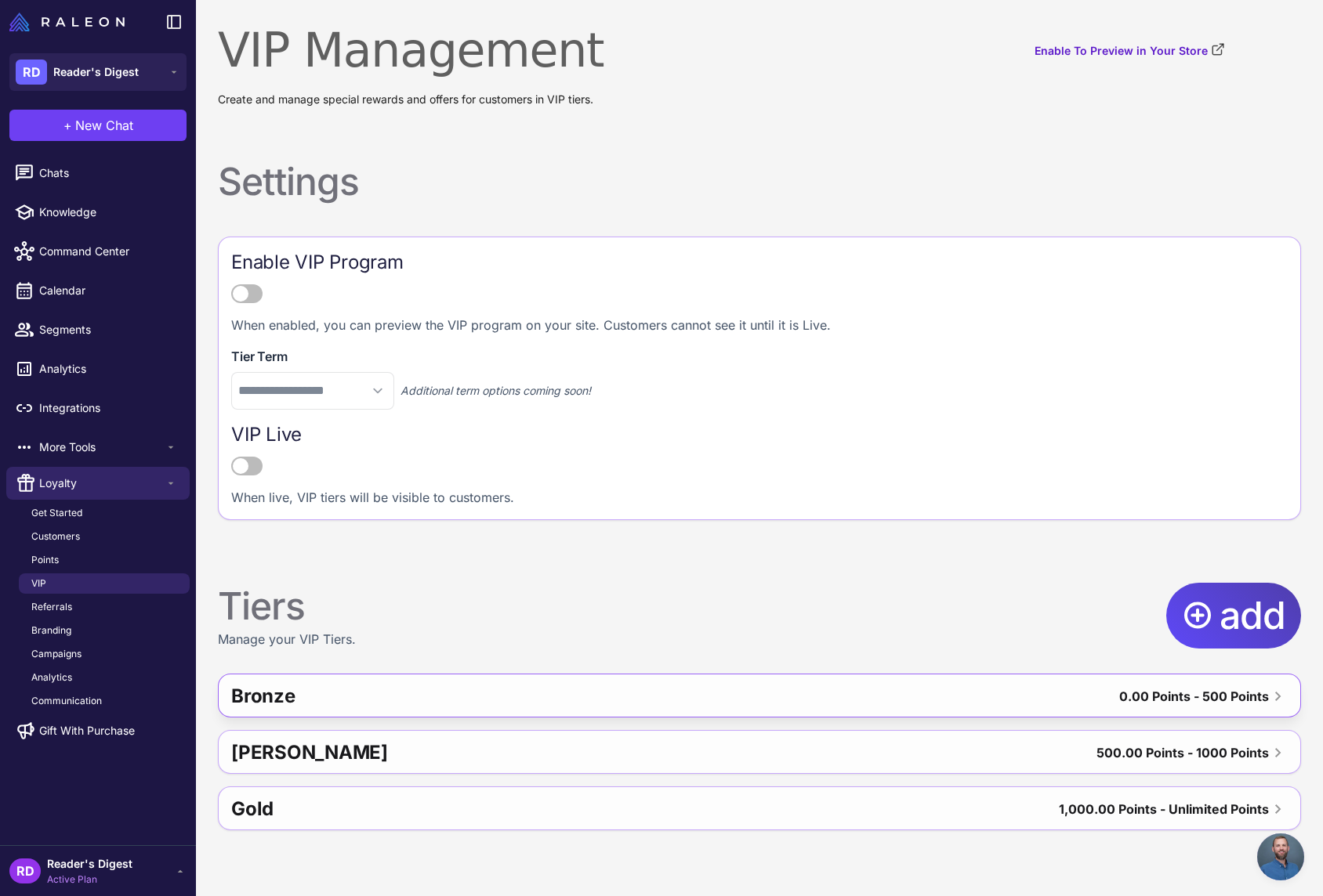
click at [515, 699] on div "Bronze" at bounding box center [469, 696] width 476 height 37
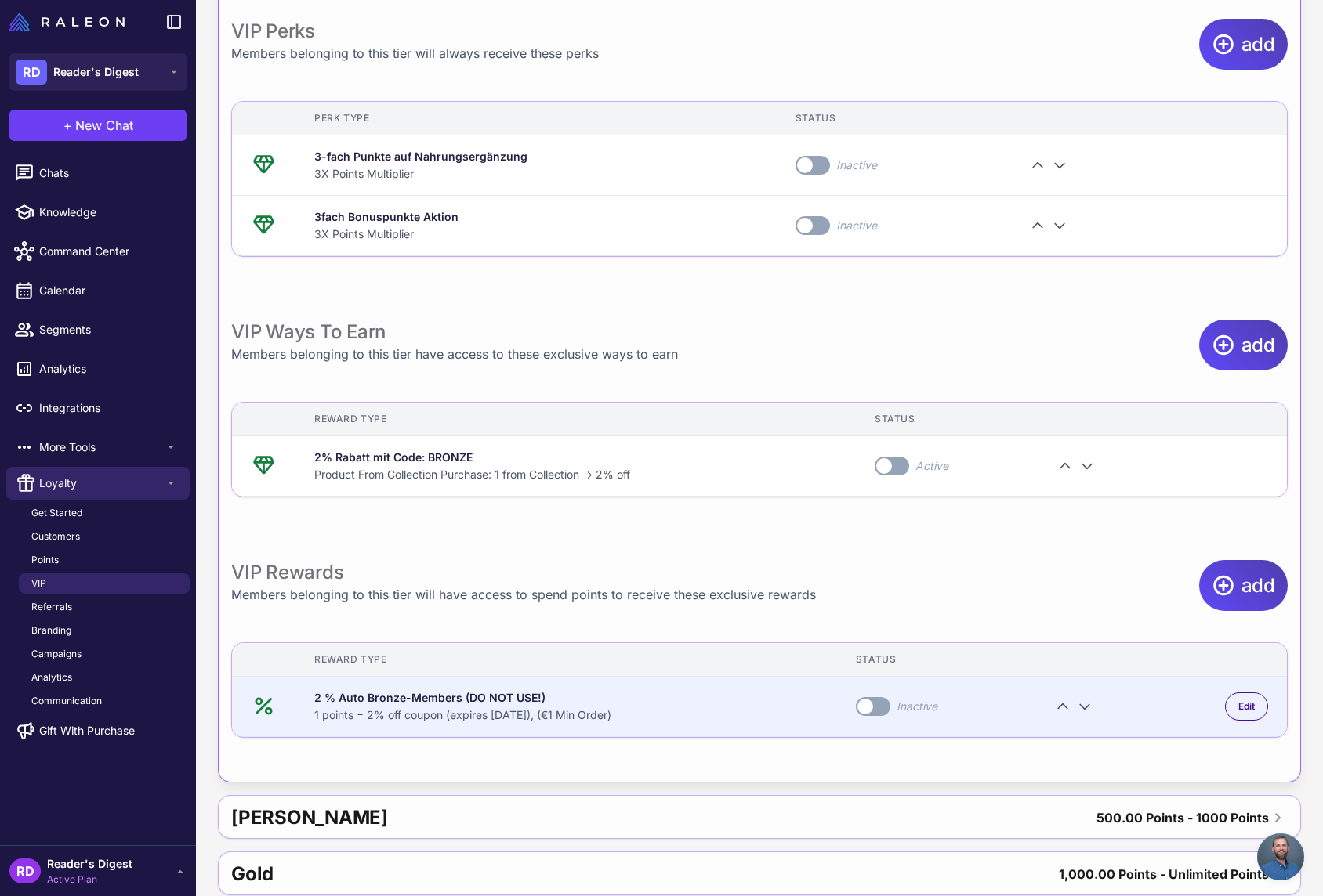
scroll to position [859, 0]
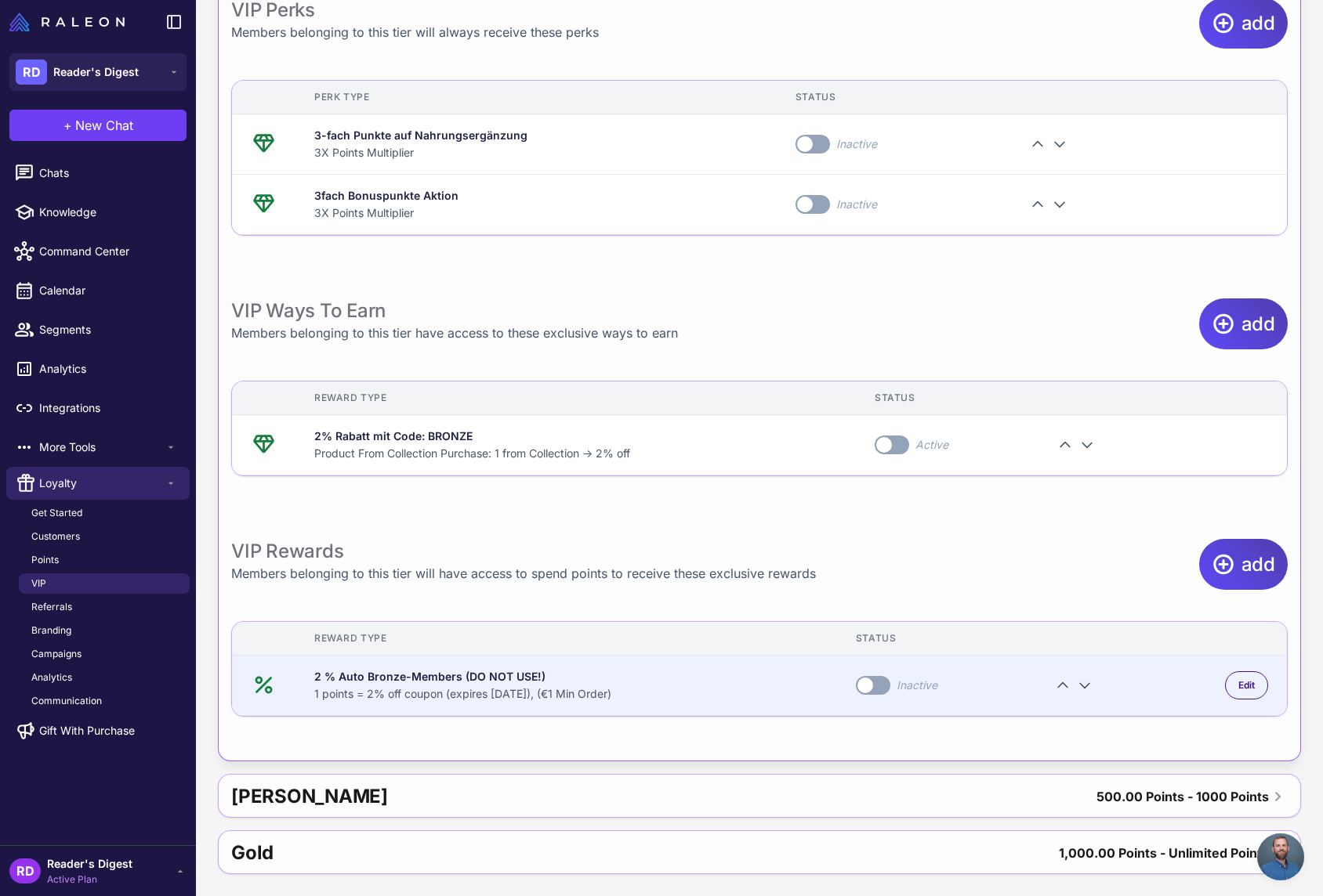
click at [873, 684] on span at bounding box center [864, 685] width 15 height 15
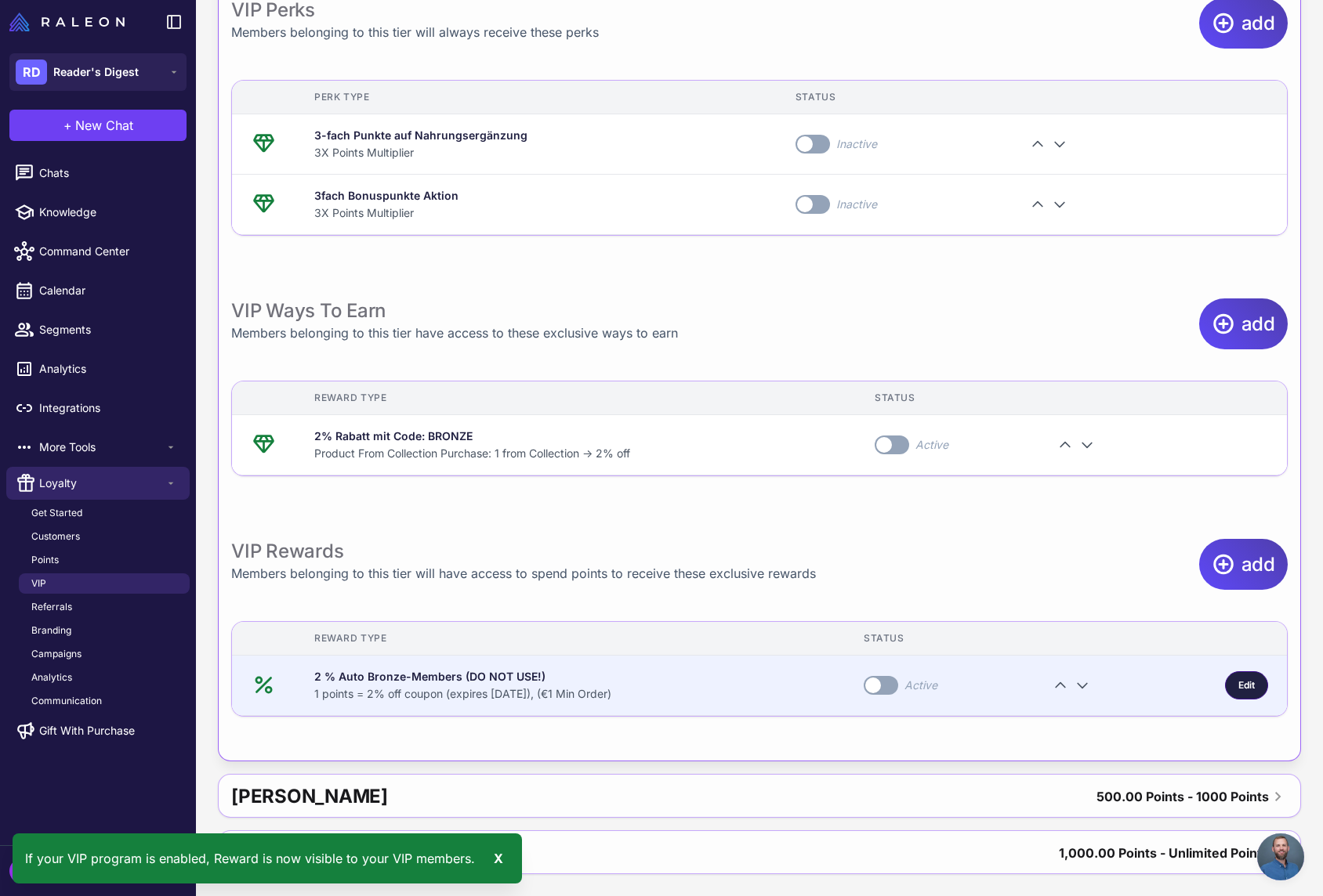
click at [1228, 679] on div "Edit" at bounding box center [1246, 685] width 43 height 29
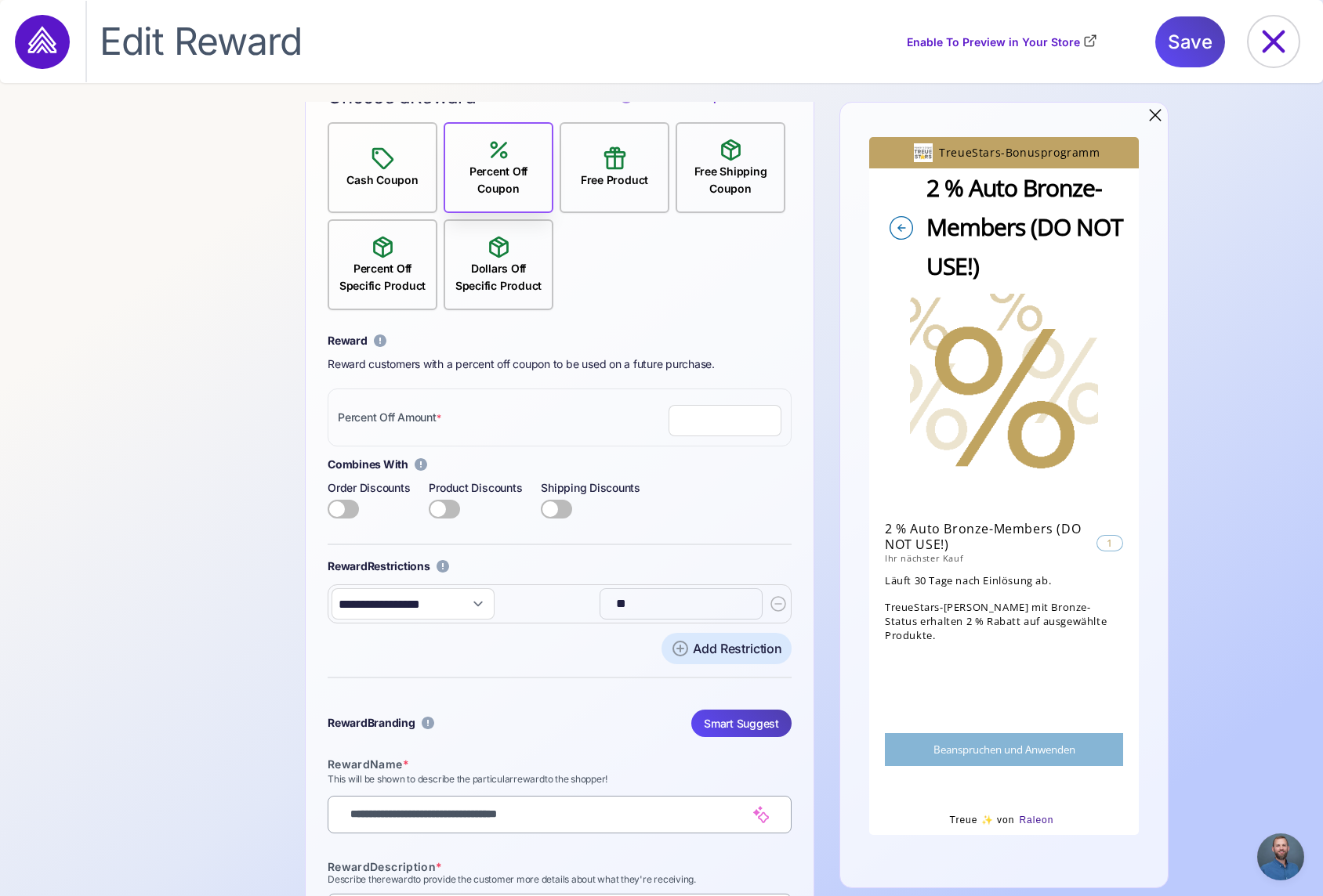
scroll to position [215, 0]
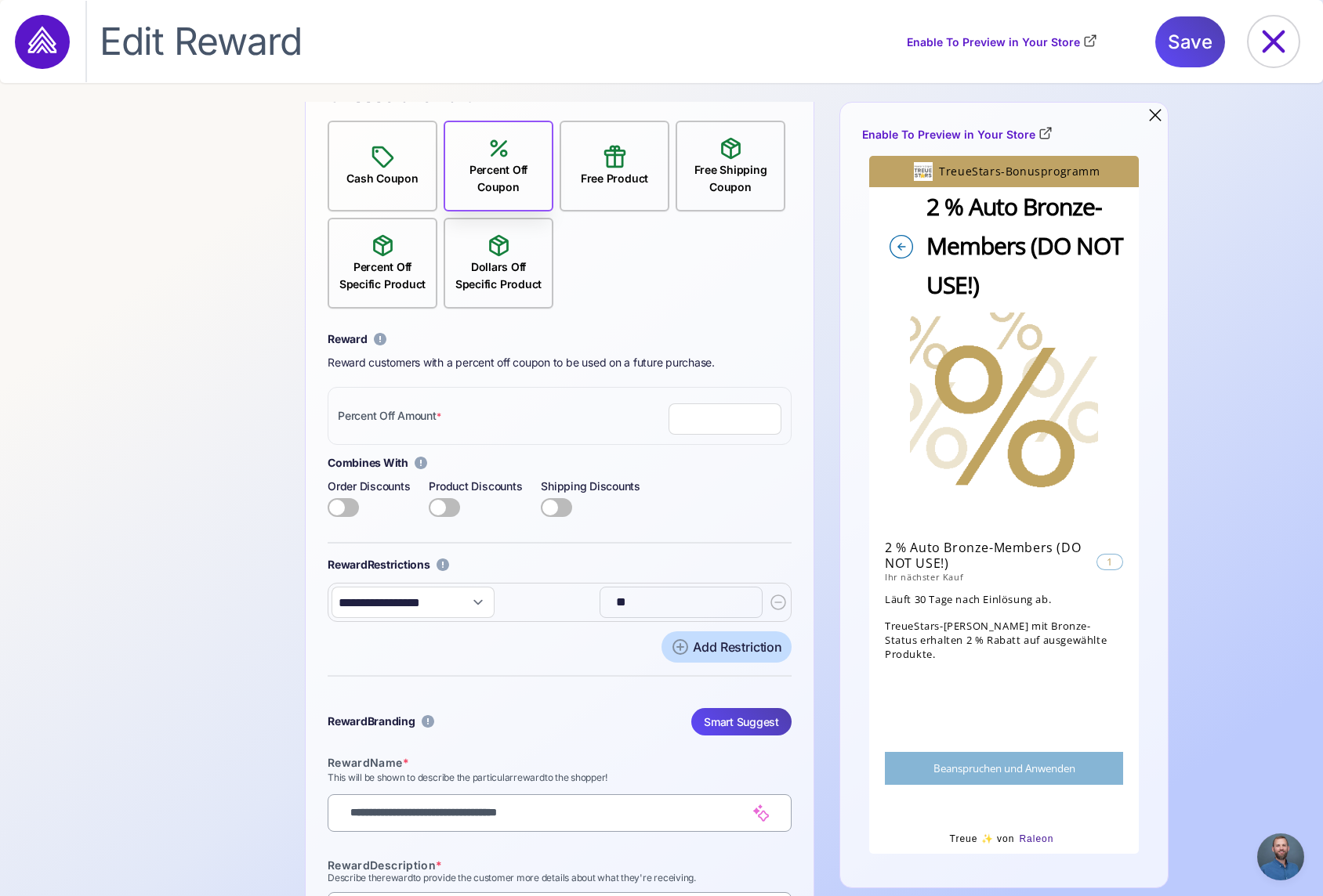
click at [776, 604] on icon at bounding box center [778, 602] width 19 height 19
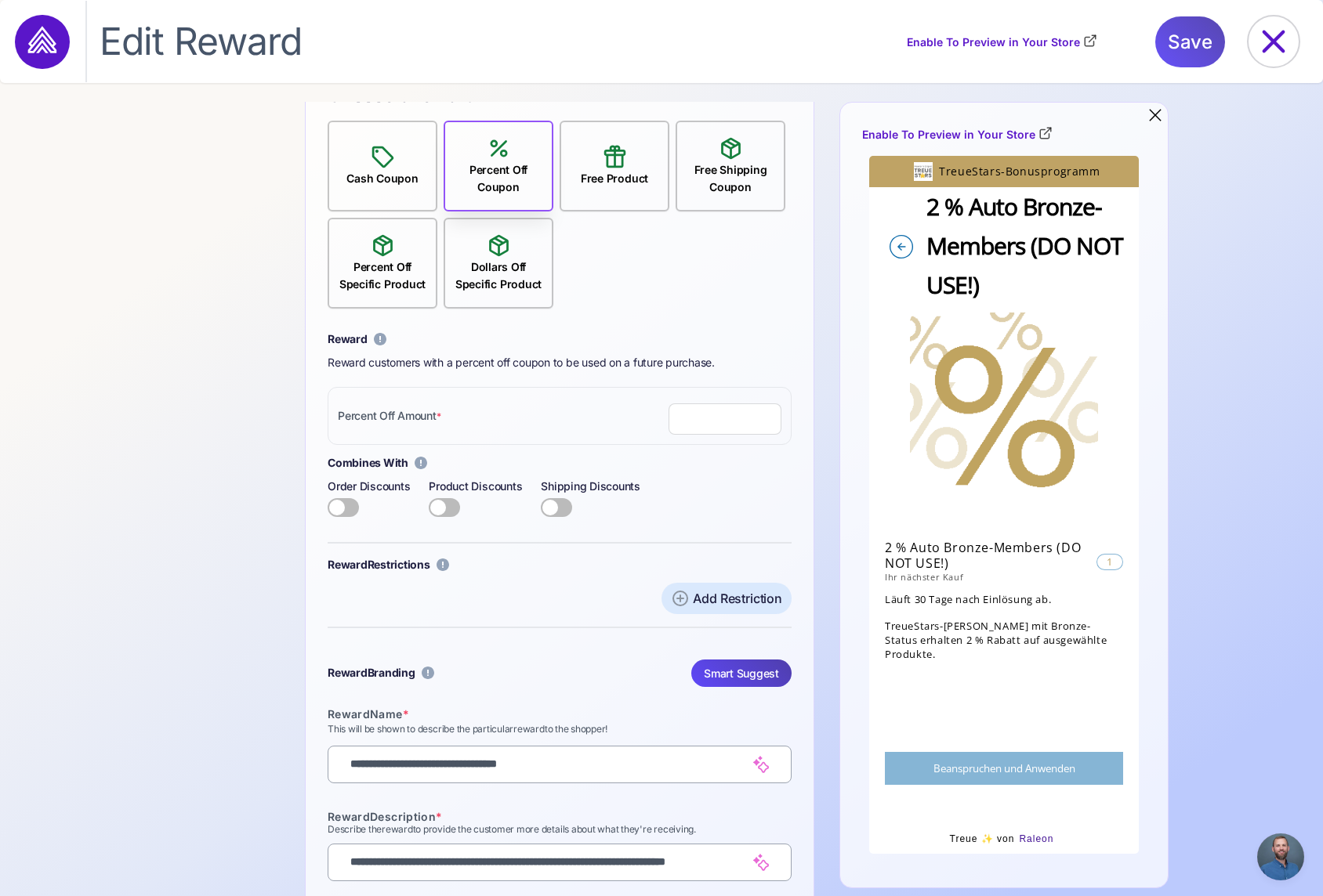
click at [1206, 37] on span "Save" at bounding box center [1189, 42] width 45 height 51
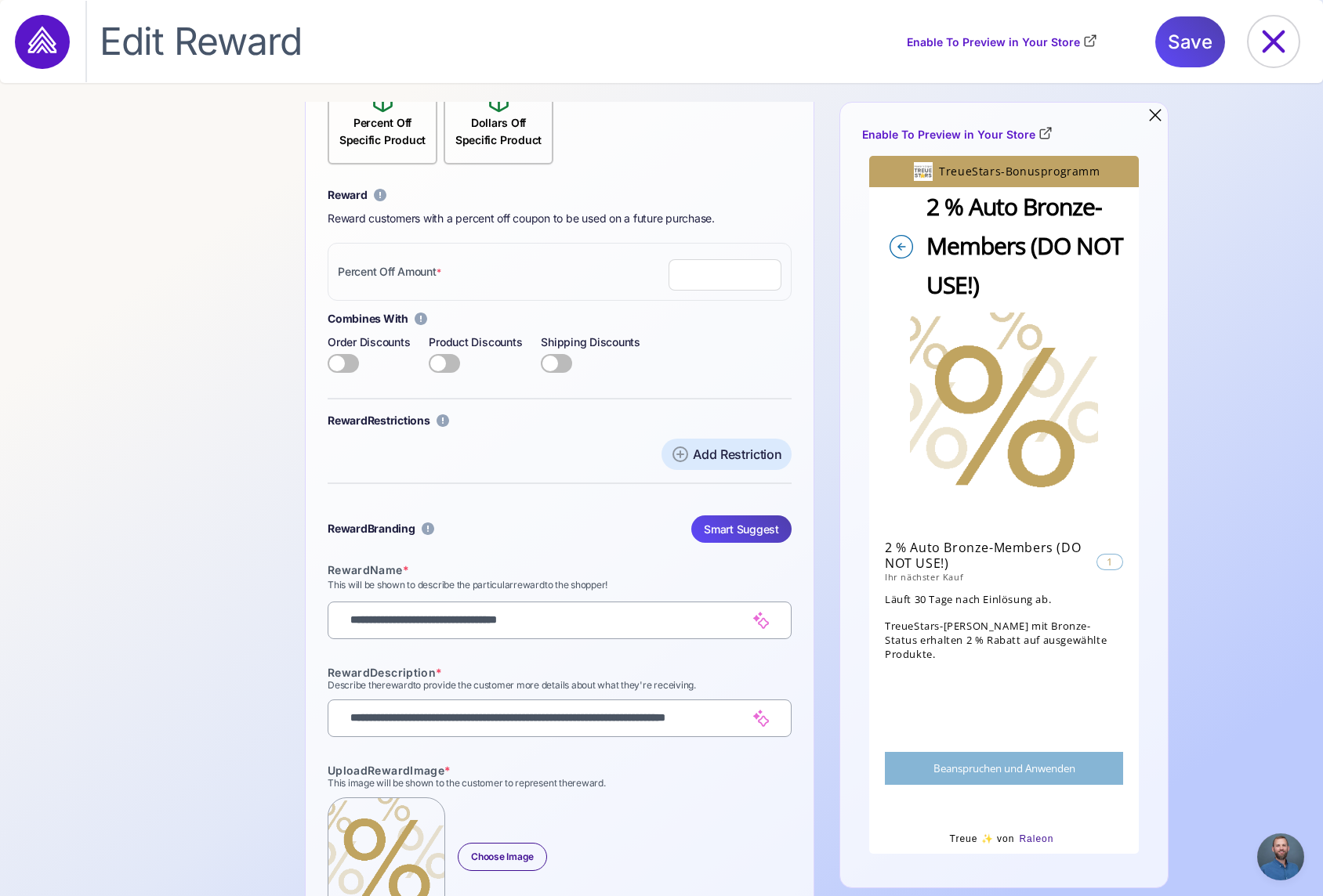
scroll to position [364, 0]
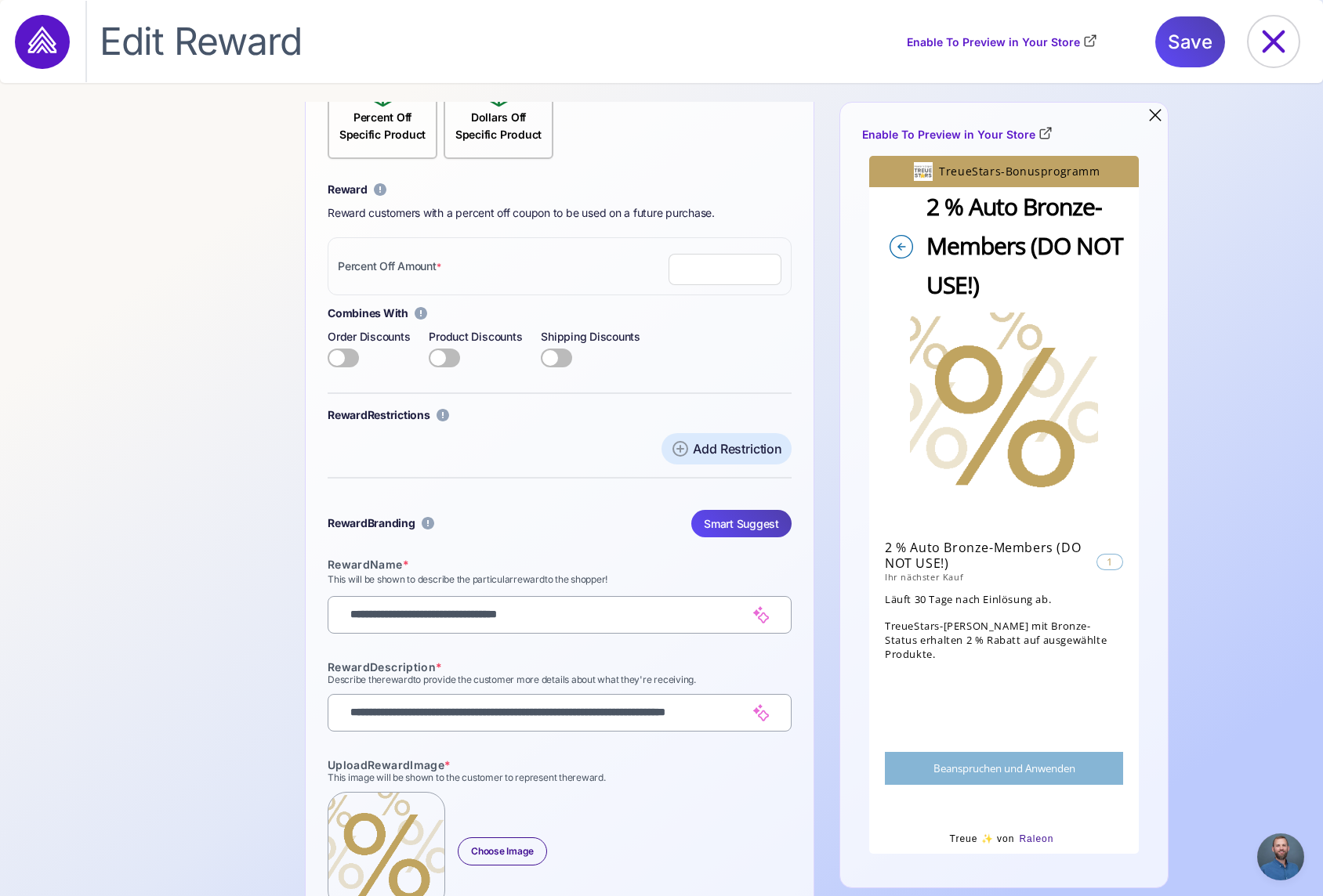
click at [614, 618] on input "**********" at bounding box center [543, 615] width 406 height 29
click at [499, 613] on input "**********" at bounding box center [543, 615] width 406 height 29
drag, startPoint x: 624, startPoint y: 616, endPoint x: 538, endPoint y: 613, distance: 86.1
click at [520, 612] on input "**********" at bounding box center [543, 615] width 406 height 29
click at [499, 617] on input "**********" at bounding box center [543, 615] width 406 height 29
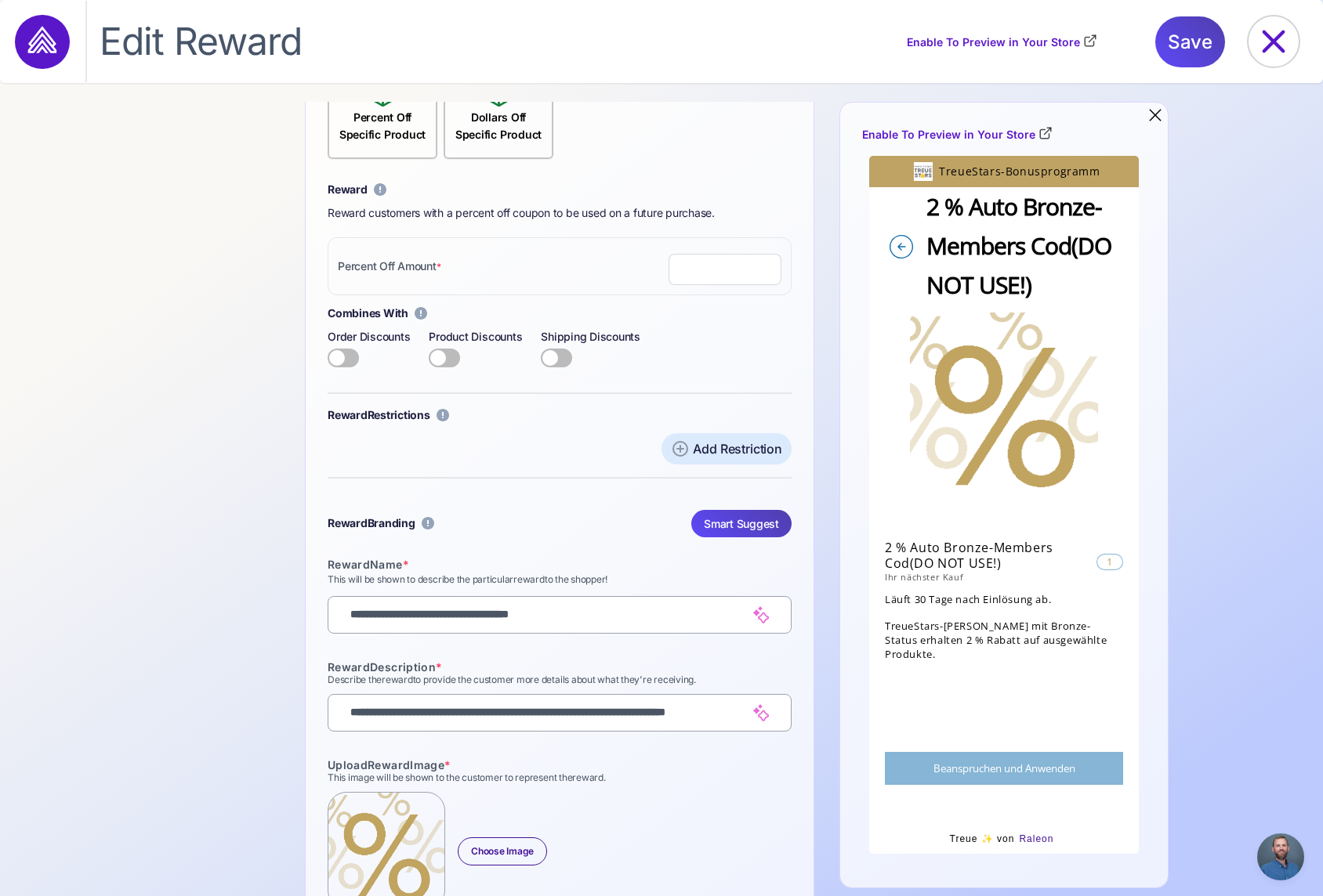
drag, startPoint x: 504, startPoint y: 615, endPoint x: 301, endPoint y: 617, distance: 203.0
click at [301, 617] on div "**********" at bounding box center [560, 438] width 534 height 1056
click at [516, 614] on input "**********" at bounding box center [543, 615] width 406 height 29
drag, startPoint x: 741, startPoint y: 714, endPoint x: 754, endPoint y: 713, distance: 13.0
click at [741, 714] on input "**********" at bounding box center [543, 713] width 406 height 29
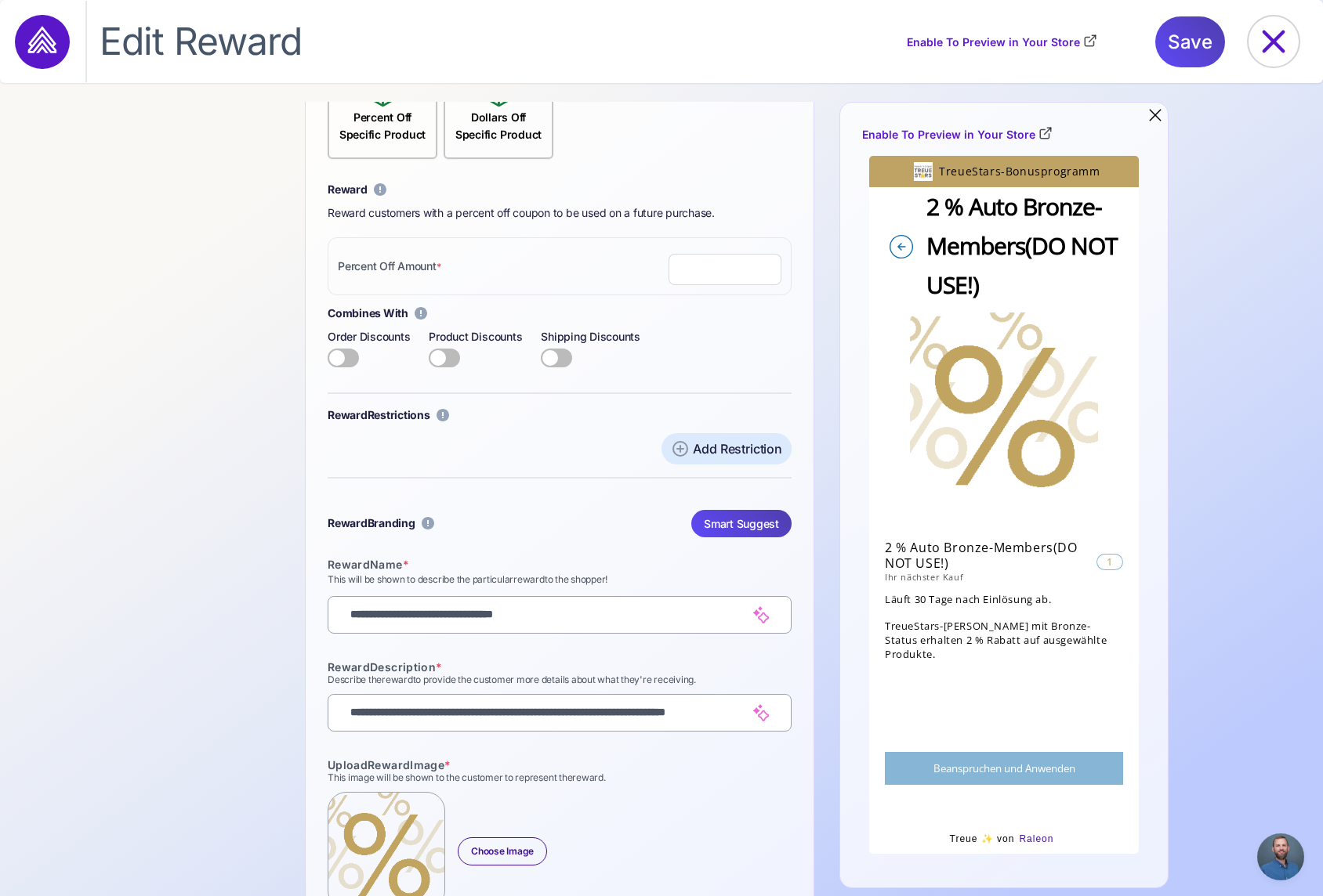
scroll to position [0, 0]
drag, startPoint x: 565, startPoint y: 613, endPoint x: 640, endPoint y: 595, distance: 77.1
click at [565, 613] on input "**********" at bounding box center [543, 615] width 406 height 29
type input "**********"
drag, startPoint x: 422, startPoint y: 11, endPoint x: 419, endPoint y: 1, distance: 10.4
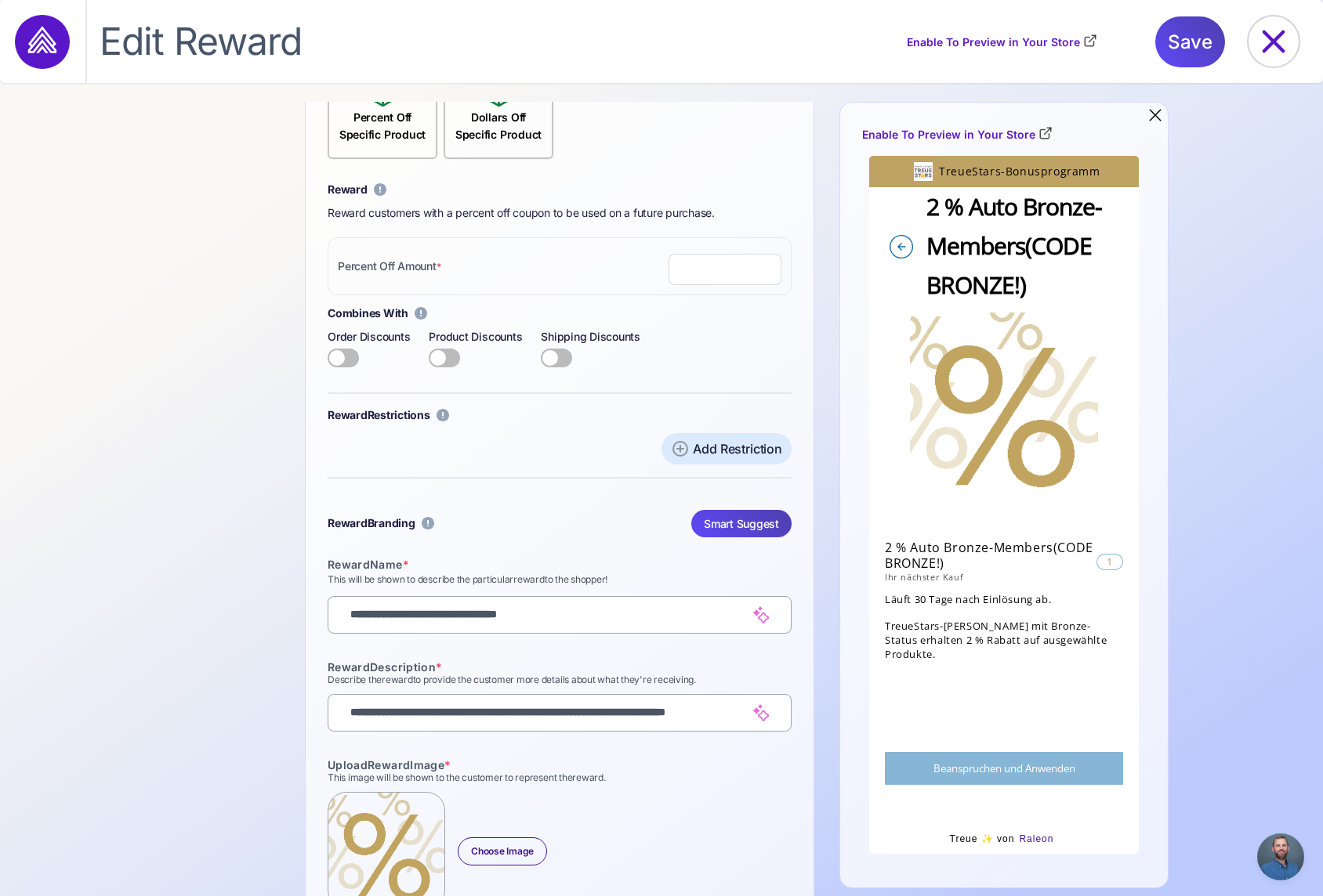
click at [419, 1] on div "Edit Reward Install Raleon Enable To Preview in Your Store Save" at bounding box center [662, 42] width 1321 height 81
click at [1280, 38] on icon at bounding box center [1273, 42] width 51 height 51
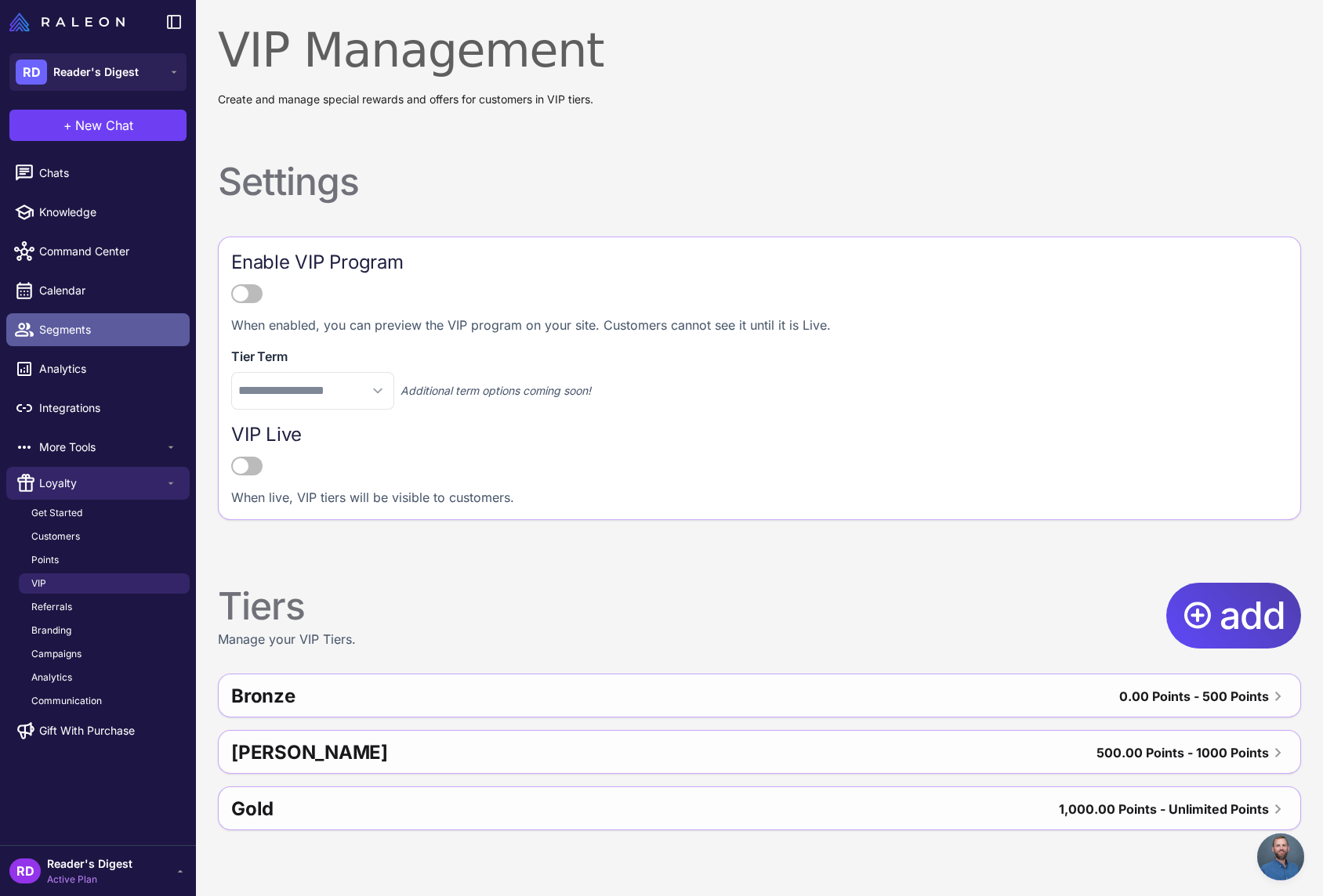
click at [51, 319] on link "Segments" at bounding box center [98, 330] width 183 height 33
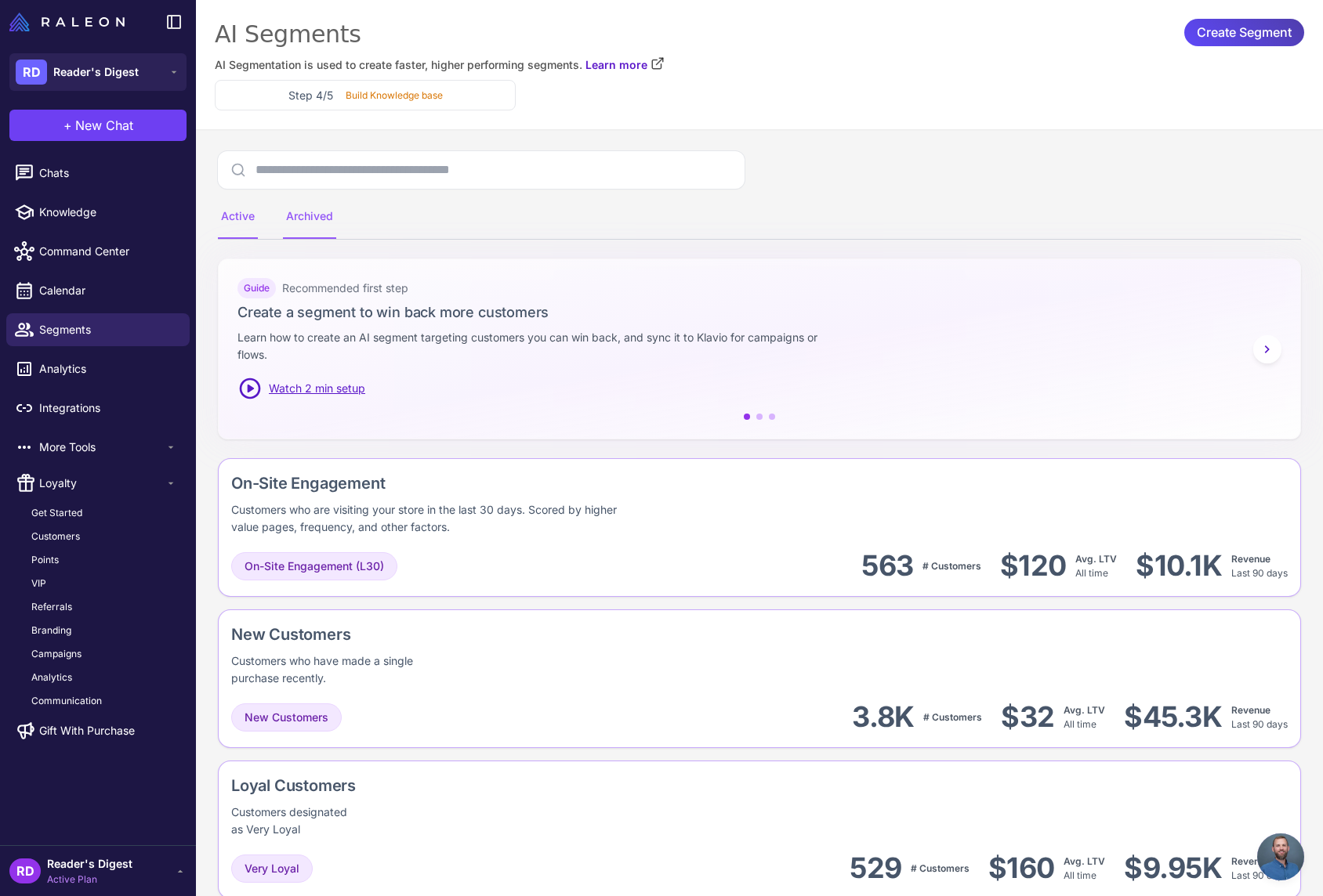
click at [314, 220] on div "Archived" at bounding box center [309, 217] width 53 height 44
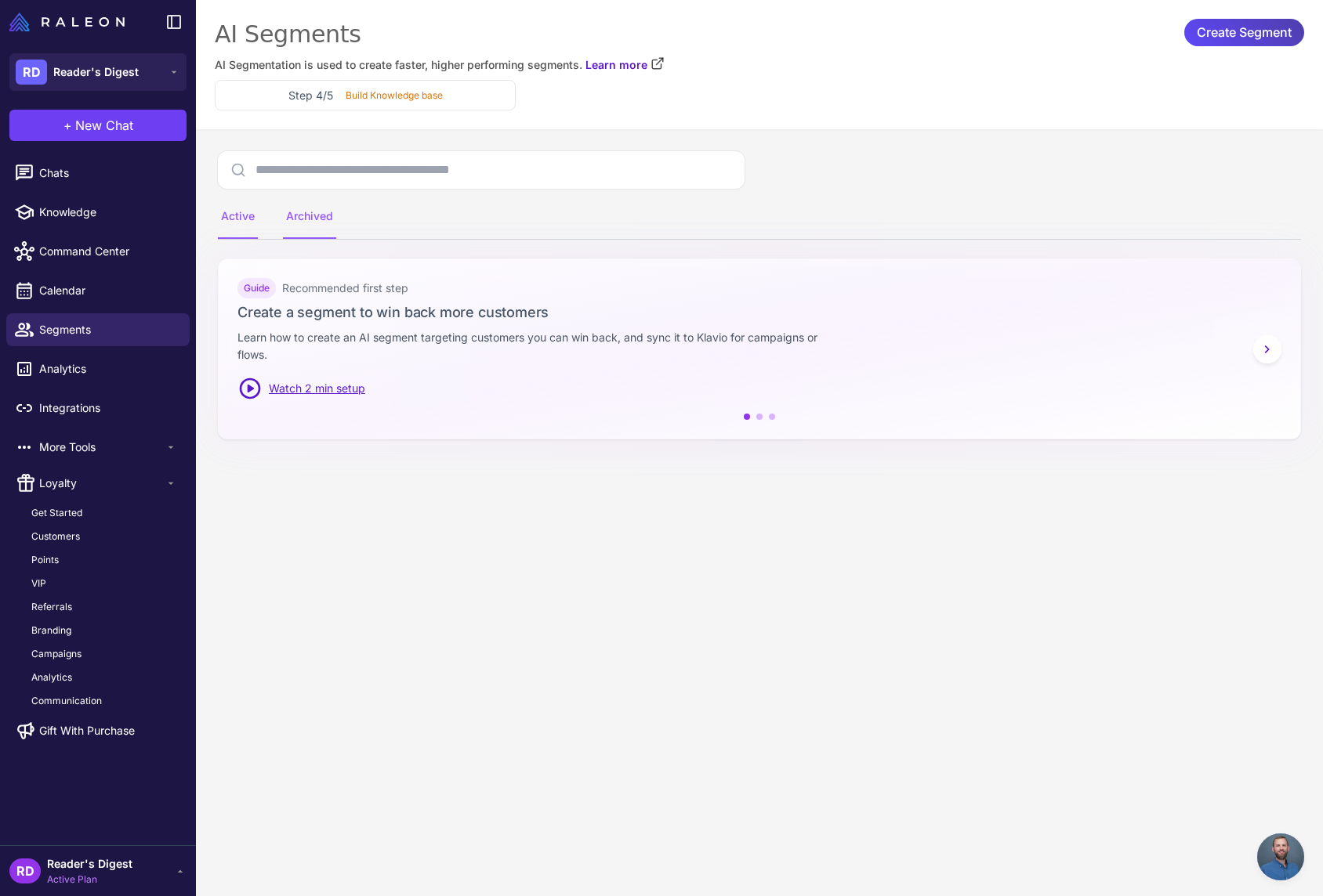
drag, startPoint x: 235, startPoint y: 209, endPoint x: 244, endPoint y: 212, distance: 9.5
click at [235, 209] on div "Active" at bounding box center [237, 217] width 40 height 44
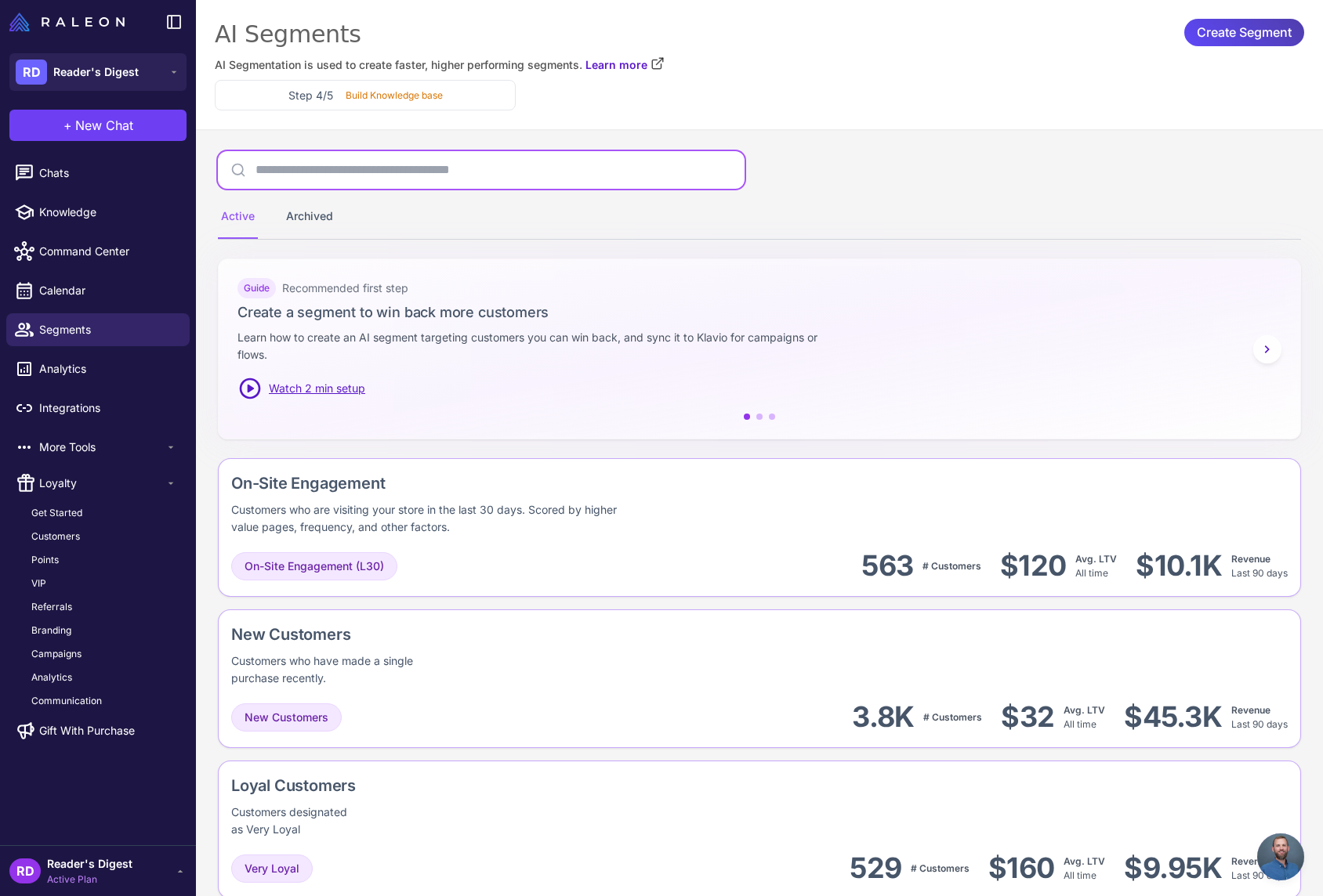
click at [389, 170] on input "text" at bounding box center [481, 170] width 526 height 37
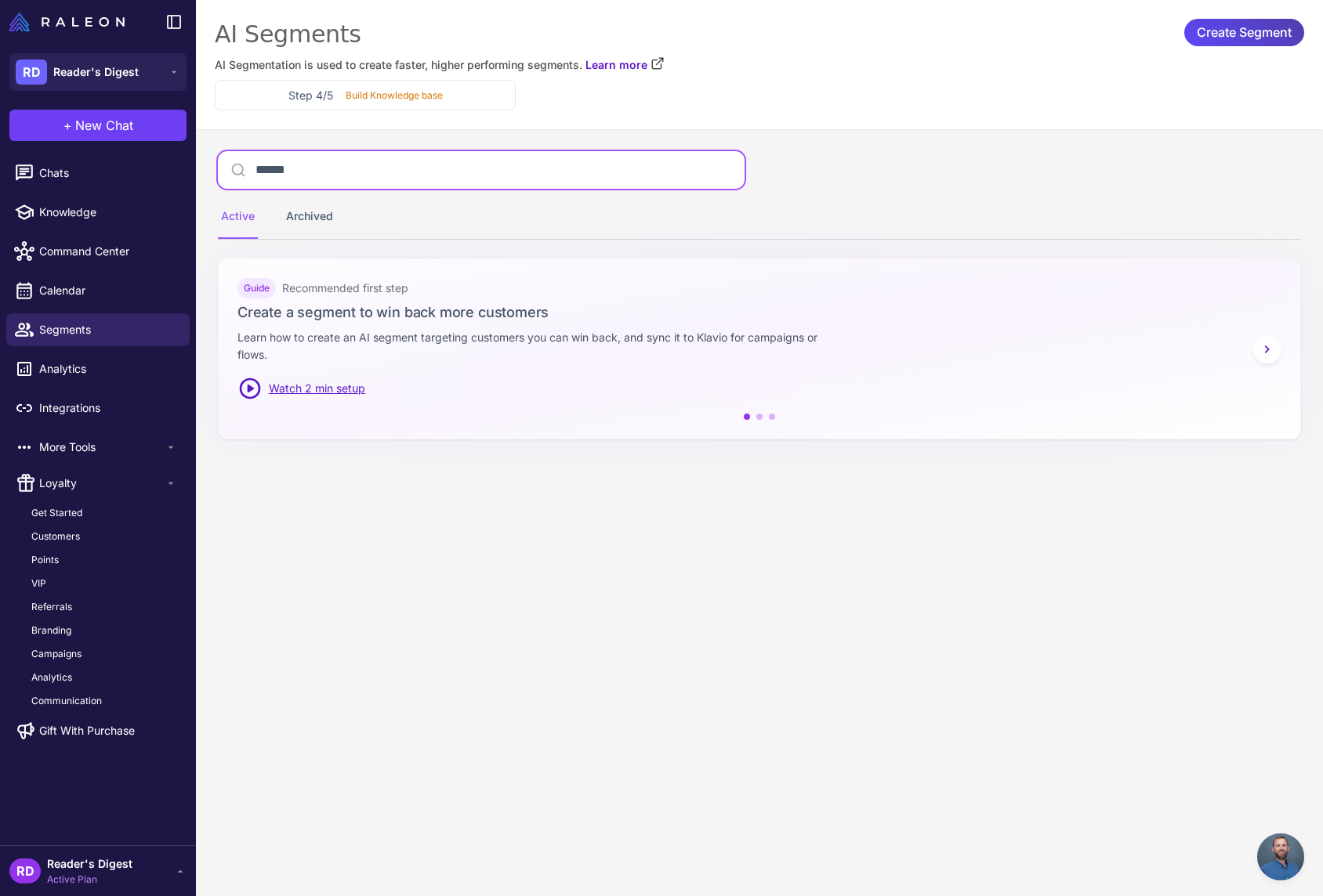
click at [302, 168] on input "******" at bounding box center [481, 170] width 526 height 37
type input "*"
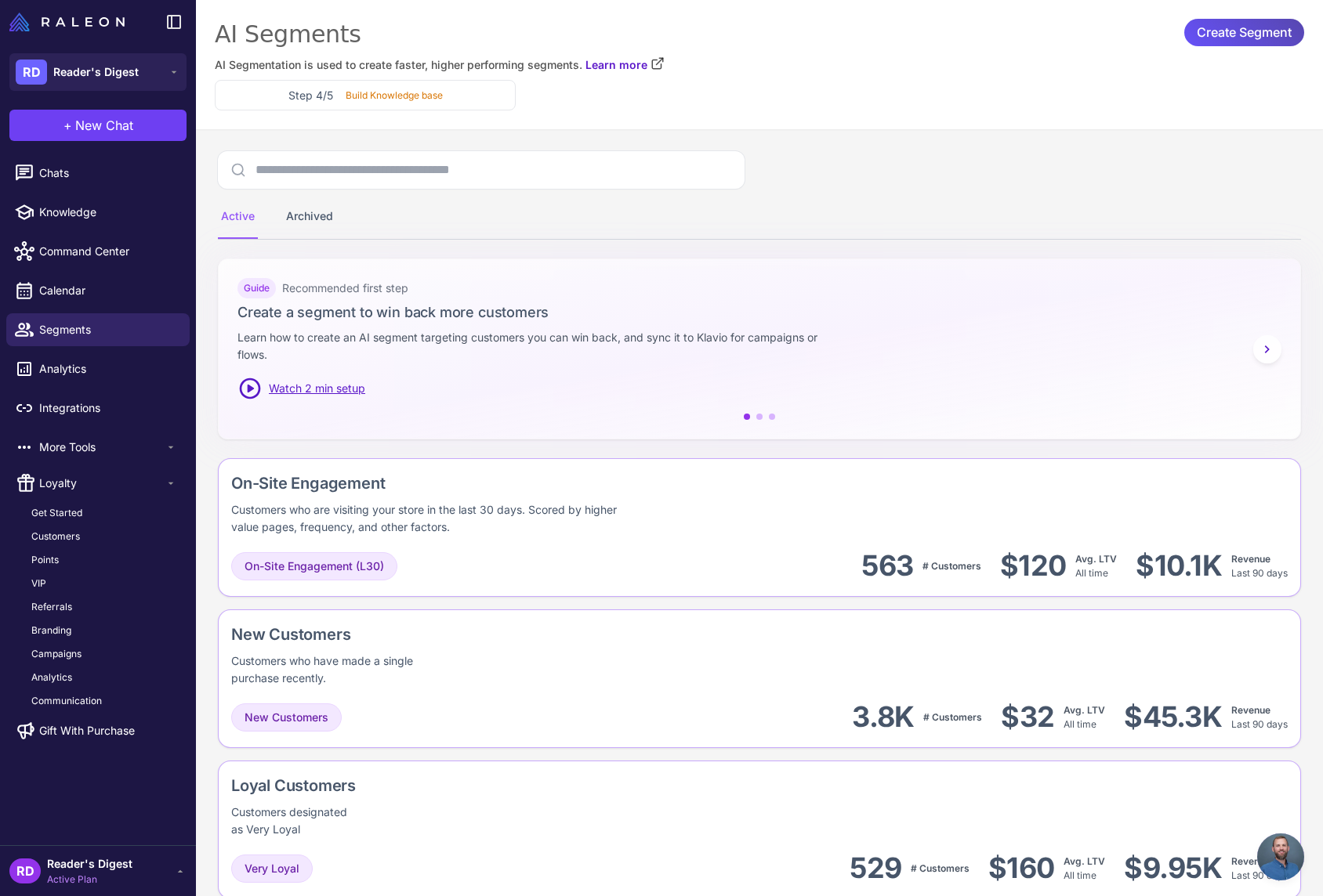
click at [1222, 29] on span "Create Segment" at bounding box center [1244, 33] width 94 height 28
